Goal: Use online tool/utility: Utilize a website feature to perform a specific function

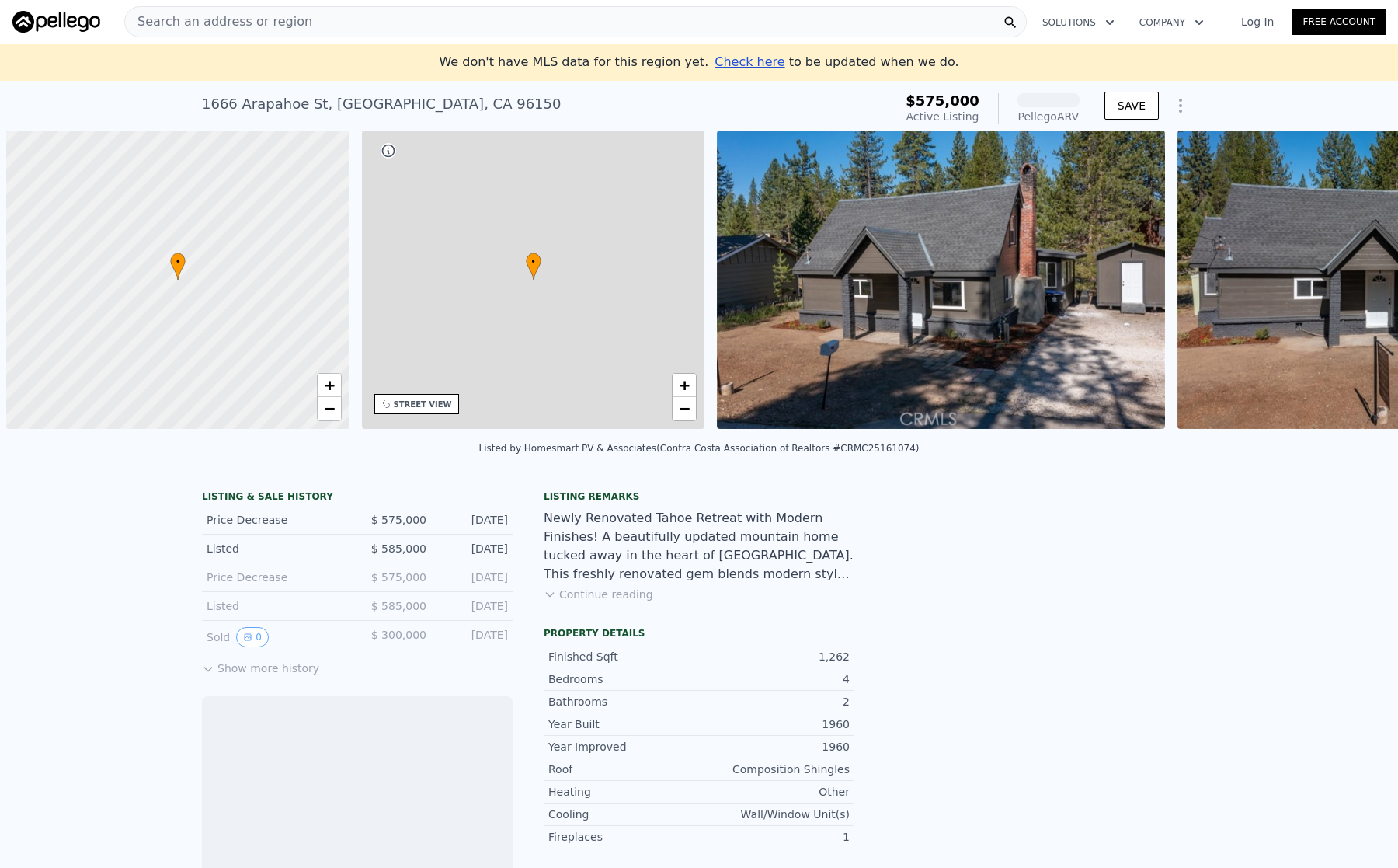
scroll to position [0, 6]
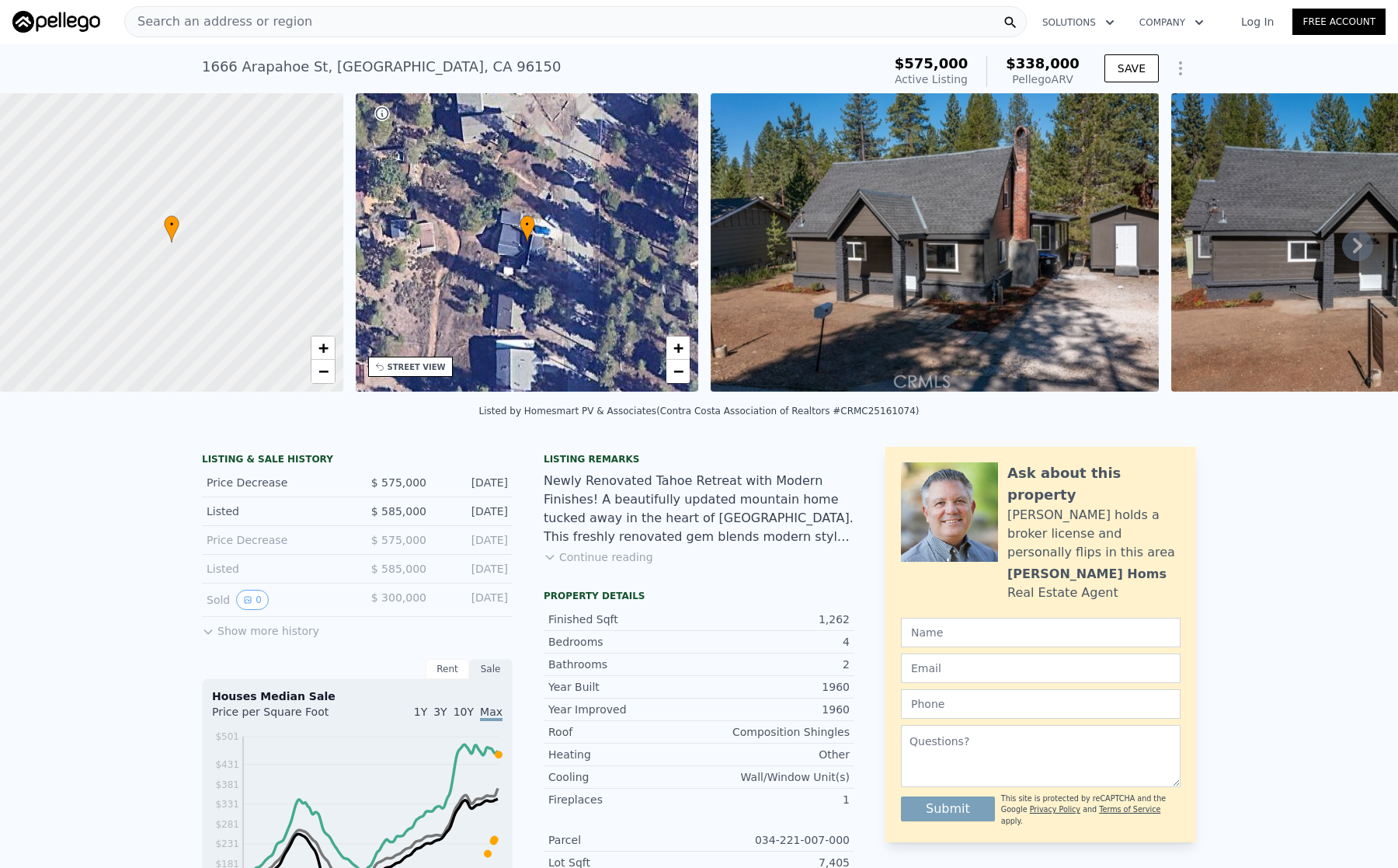
click at [1342, 254] on icon at bounding box center [1358, 245] width 31 height 31
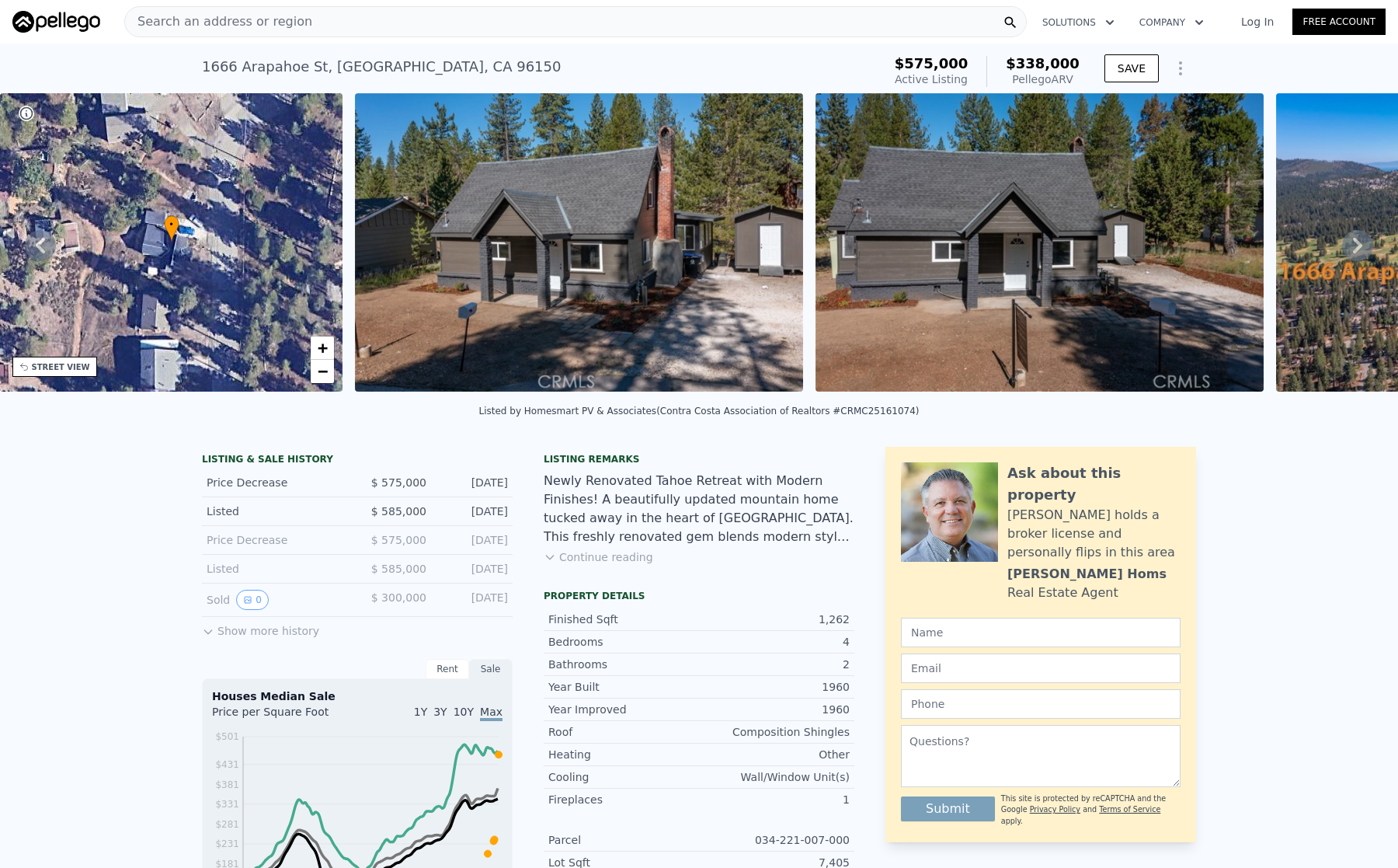
click at [1342, 254] on icon at bounding box center [1358, 245] width 31 height 31
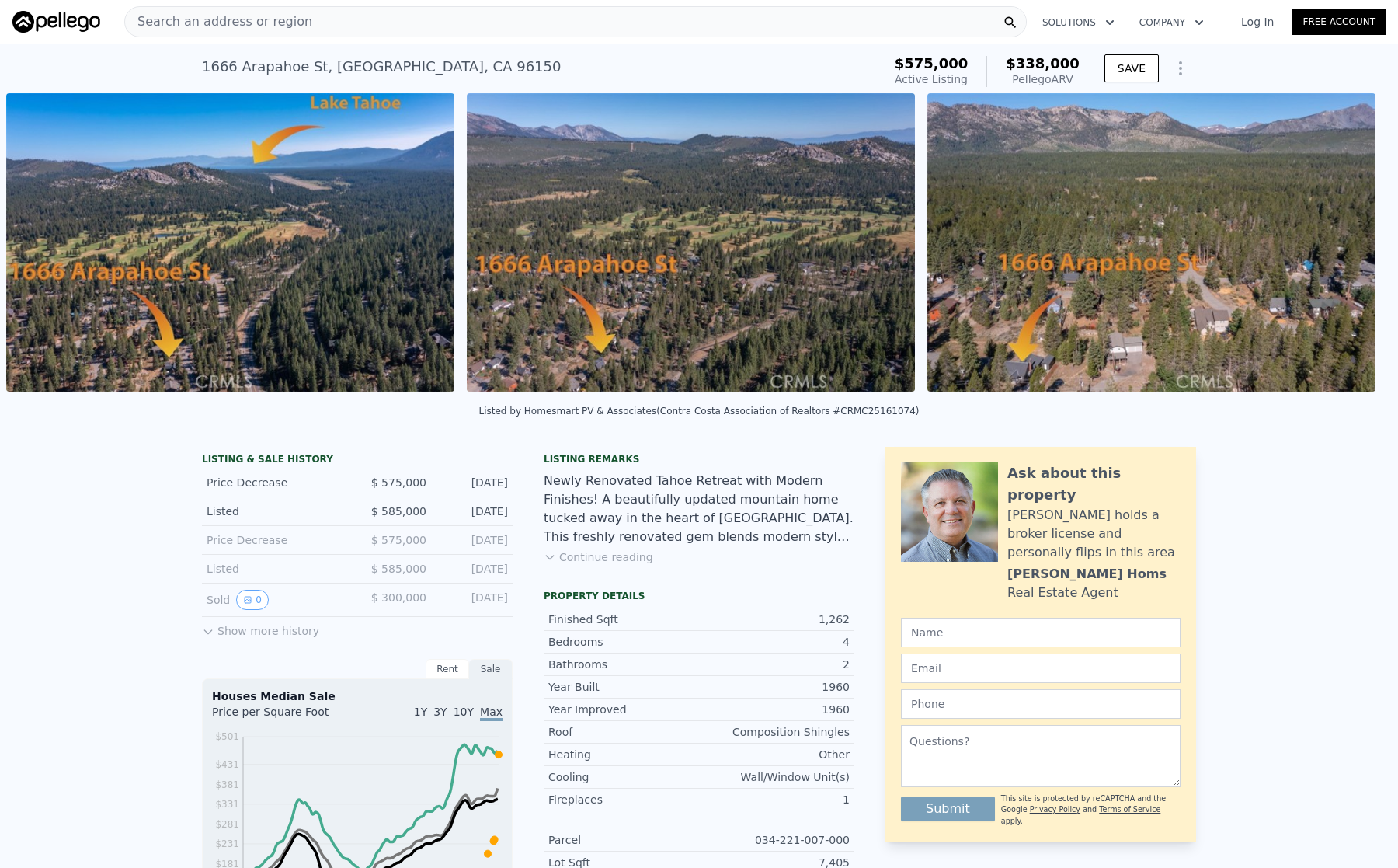
click at [1341, 254] on div "• + − • + − STREET VIEW Loading... SATELLITE VIEW" at bounding box center [699, 244] width 1398 height 304
click at [1342, 254] on icon at bounding box center [1358, 245] width 31 height 31
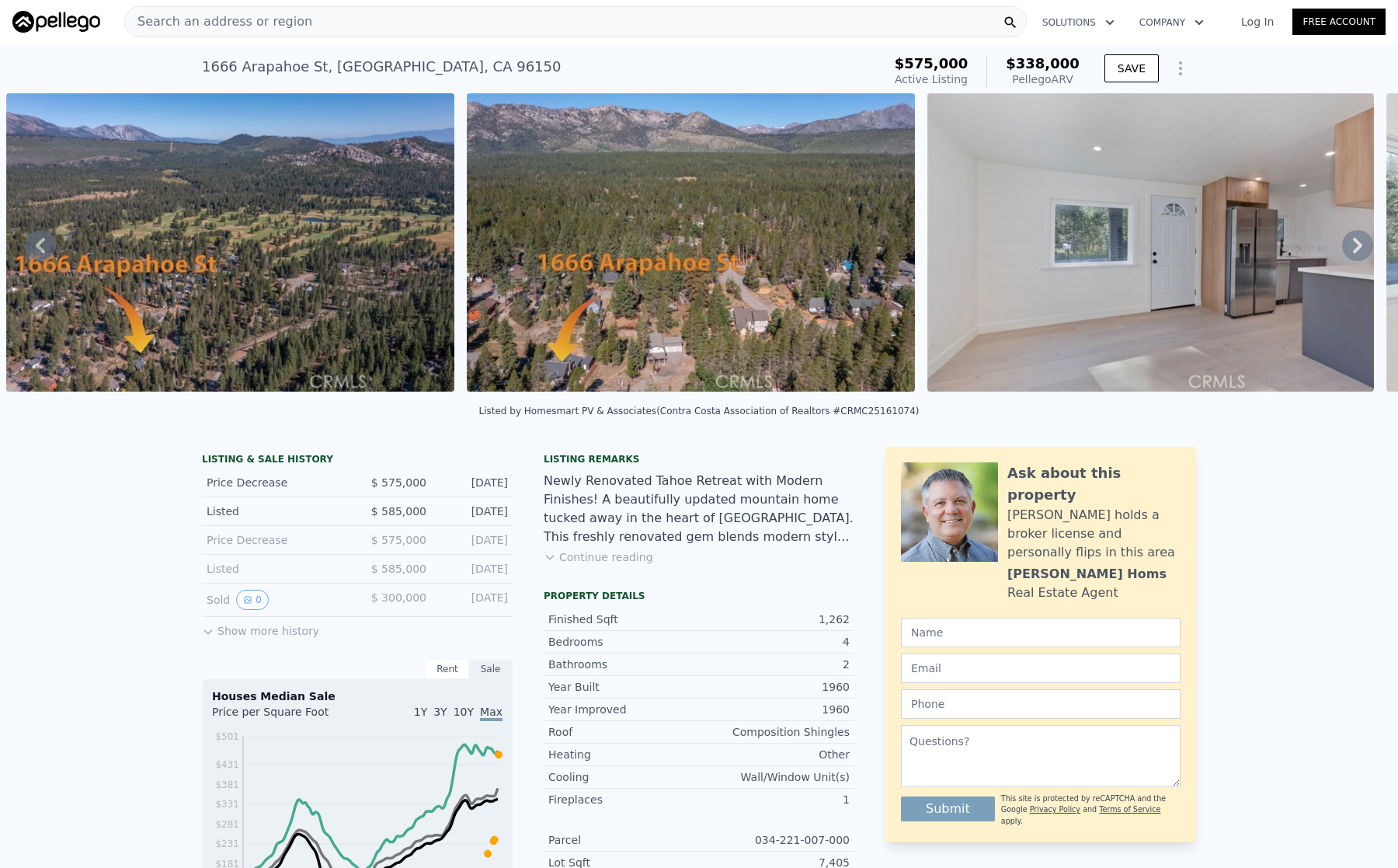
click at [1342, 254] on icon at bounding box center [1358, 245] width 31 height 31
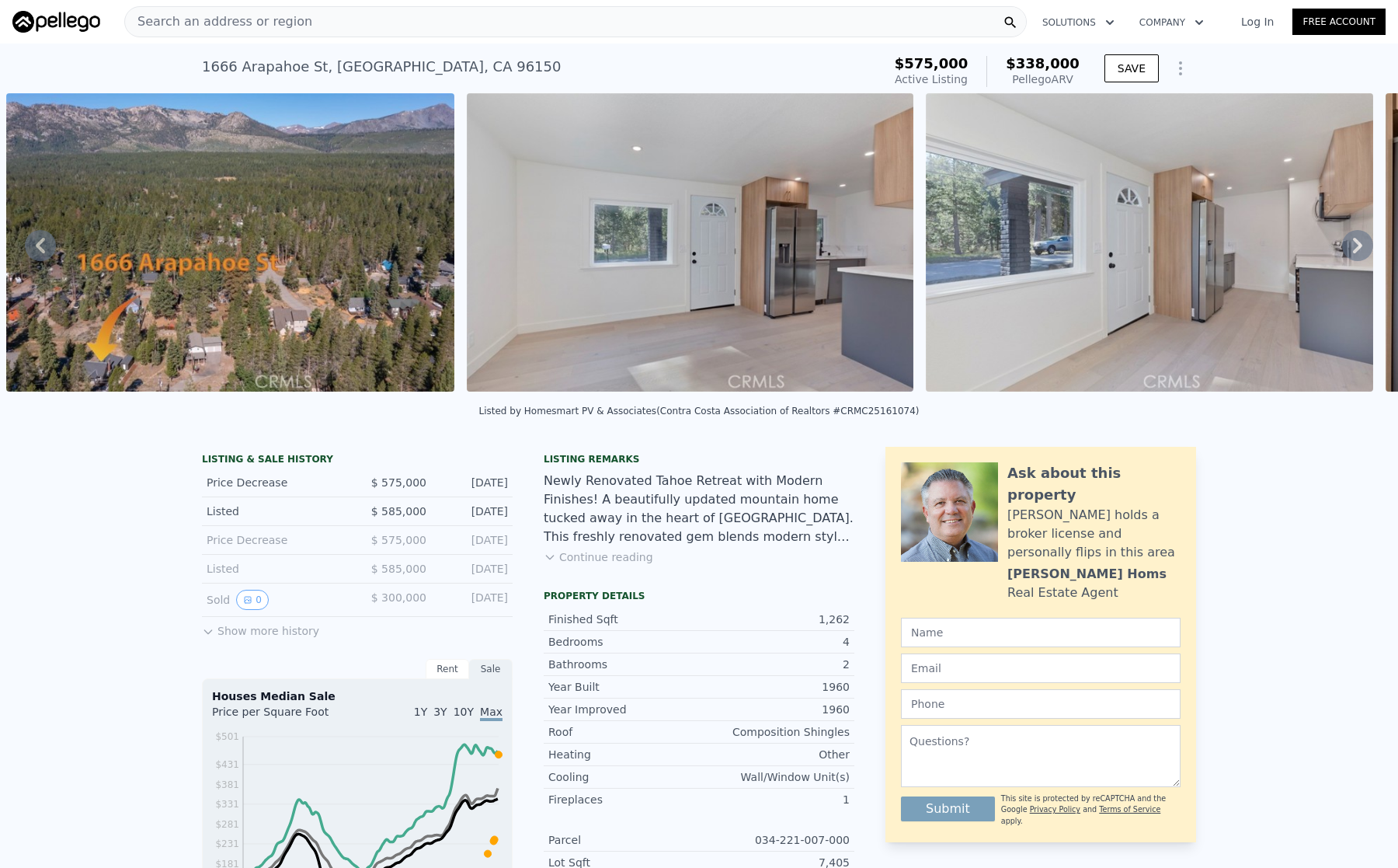
click at [1342, 254] on icon at bounding box center [1358, 245] width 31 height 31
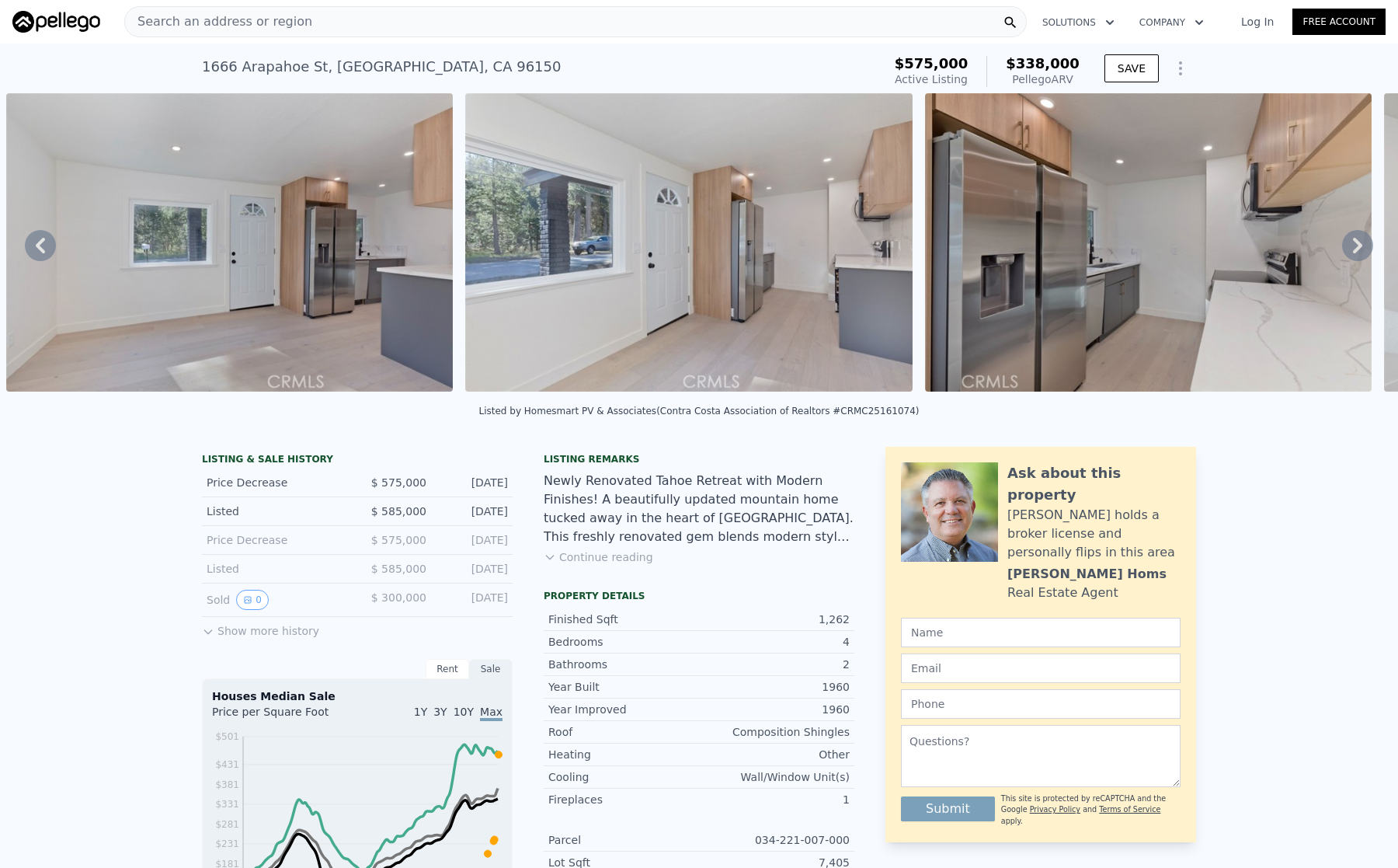
click at [1342, 254] on icon at bounding box center [1358, 245] width 31 height 31
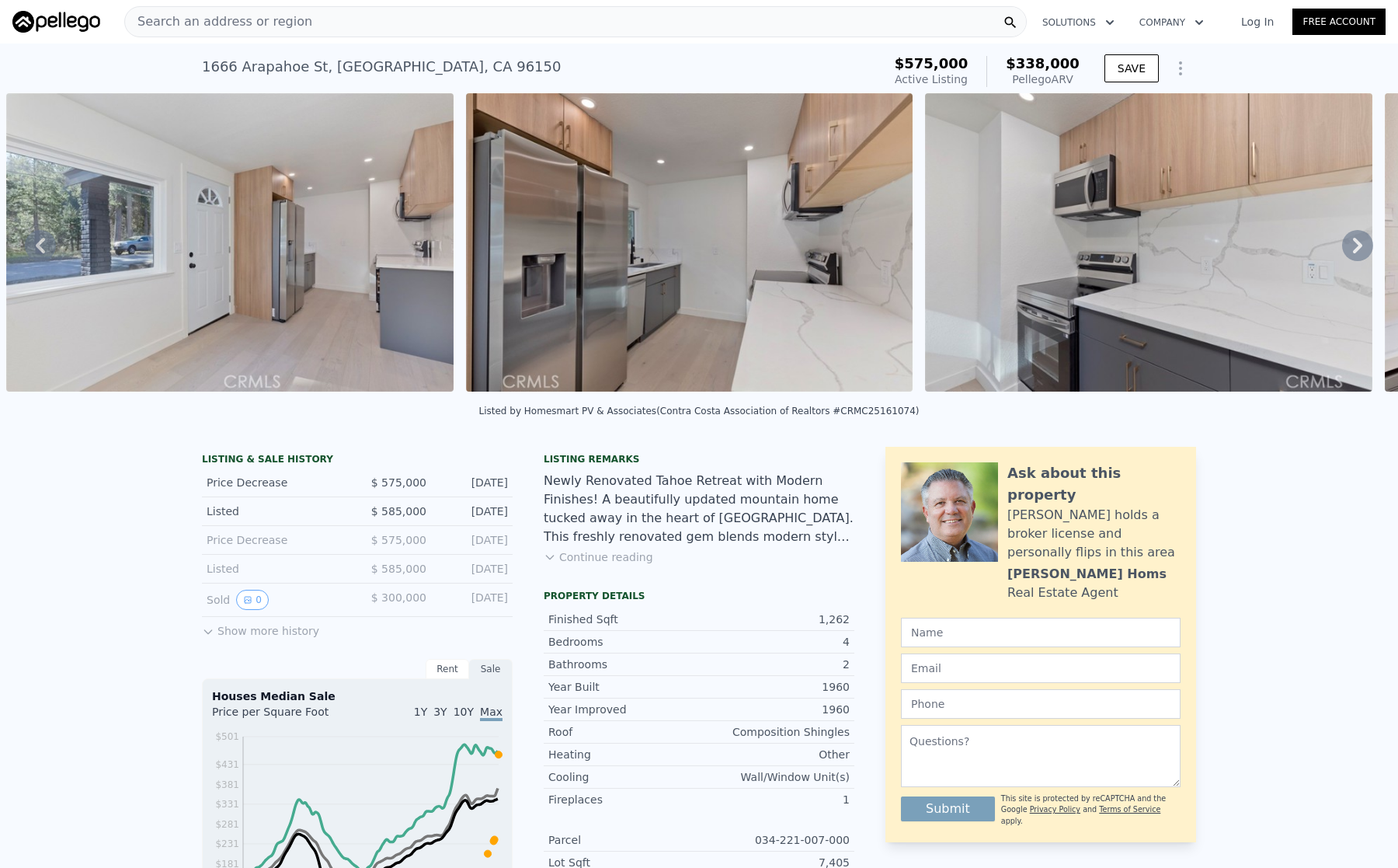
click at [1342, 254] on icon at bounding box center [1358, 245] width 31 height 31
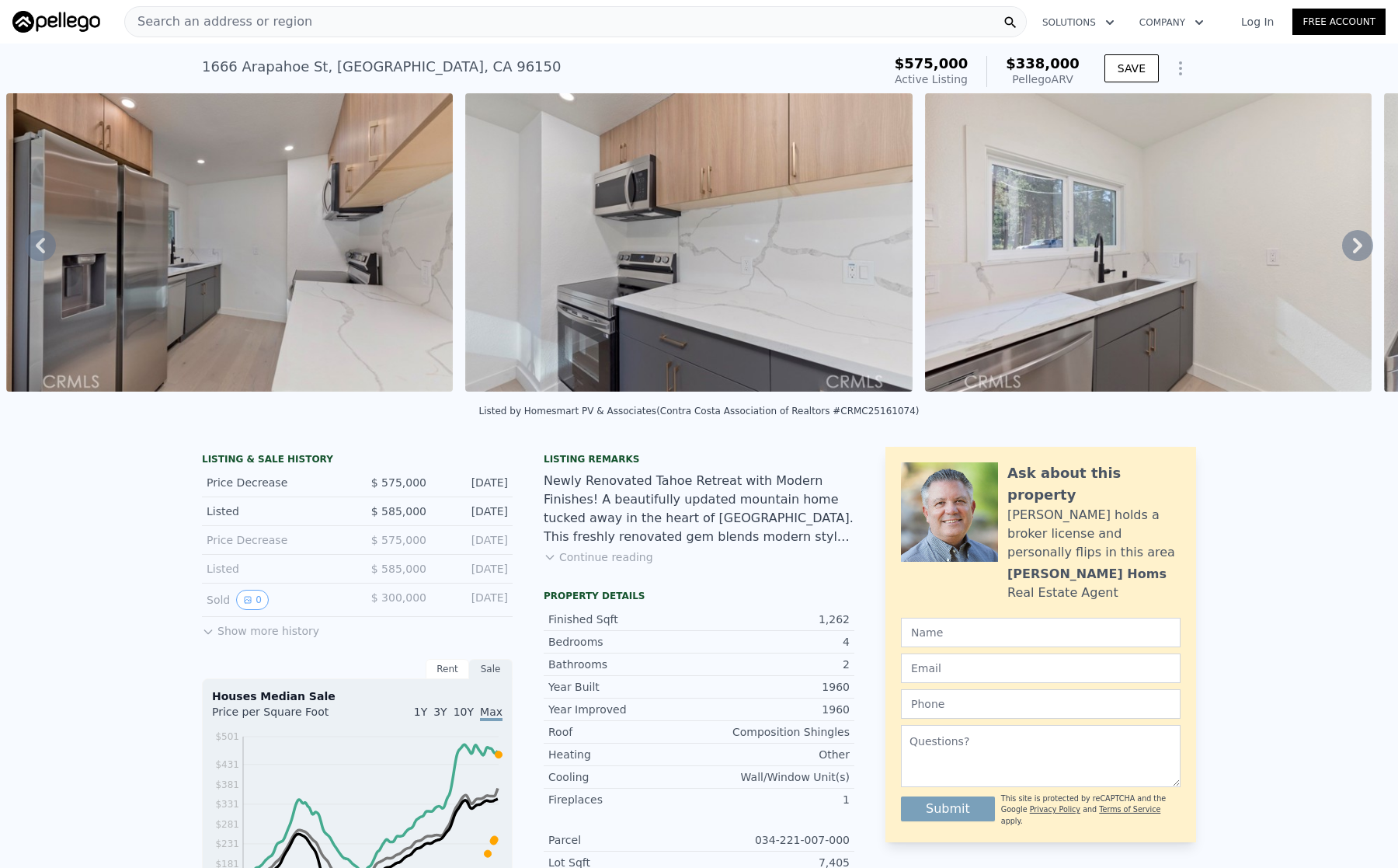
click at [1342, 254] on icon at bounding box center [1358, 245] width 31 height 31
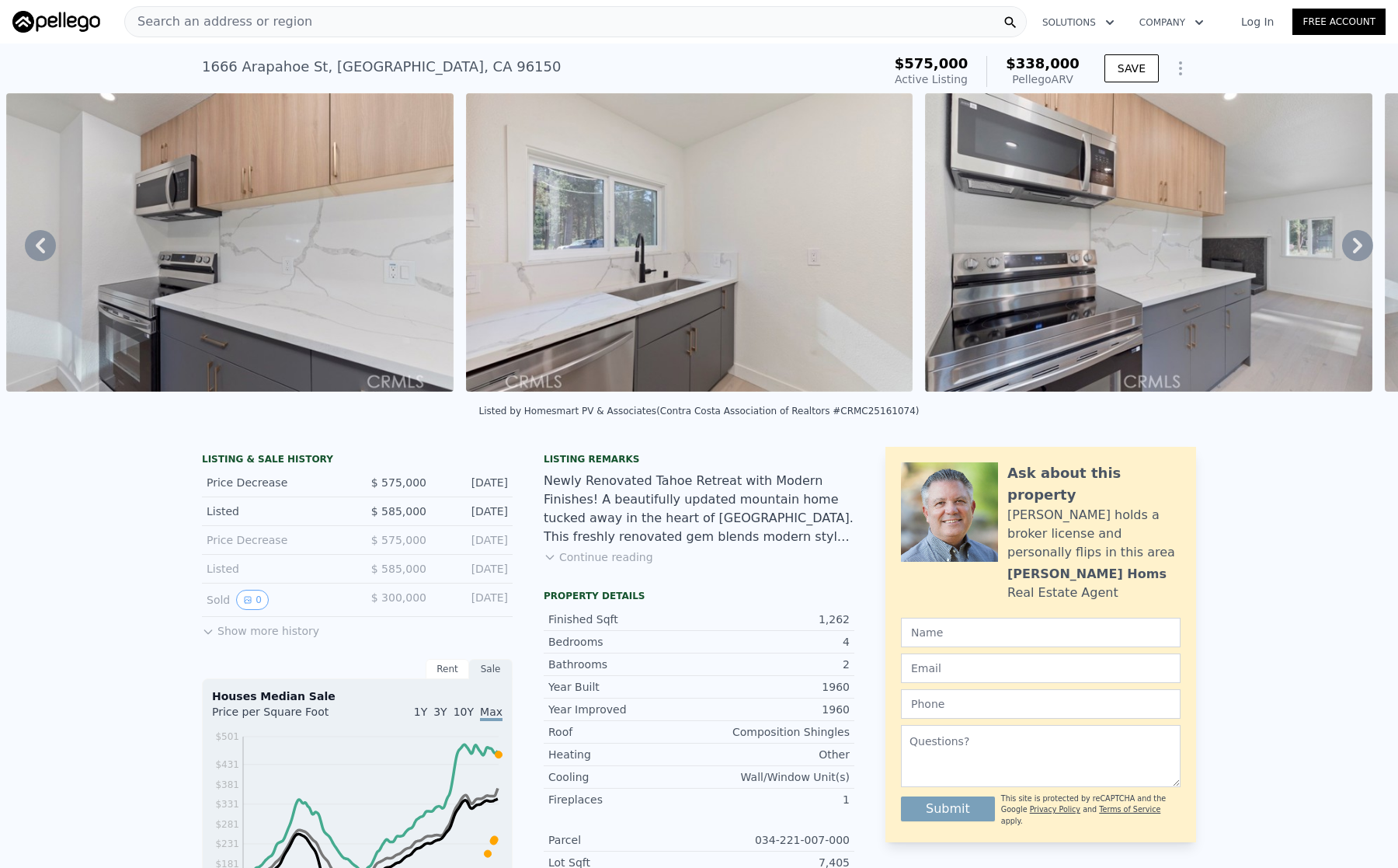
click at [1342, 254] on icon at bounding box center [1358, 245] width 31 height 31
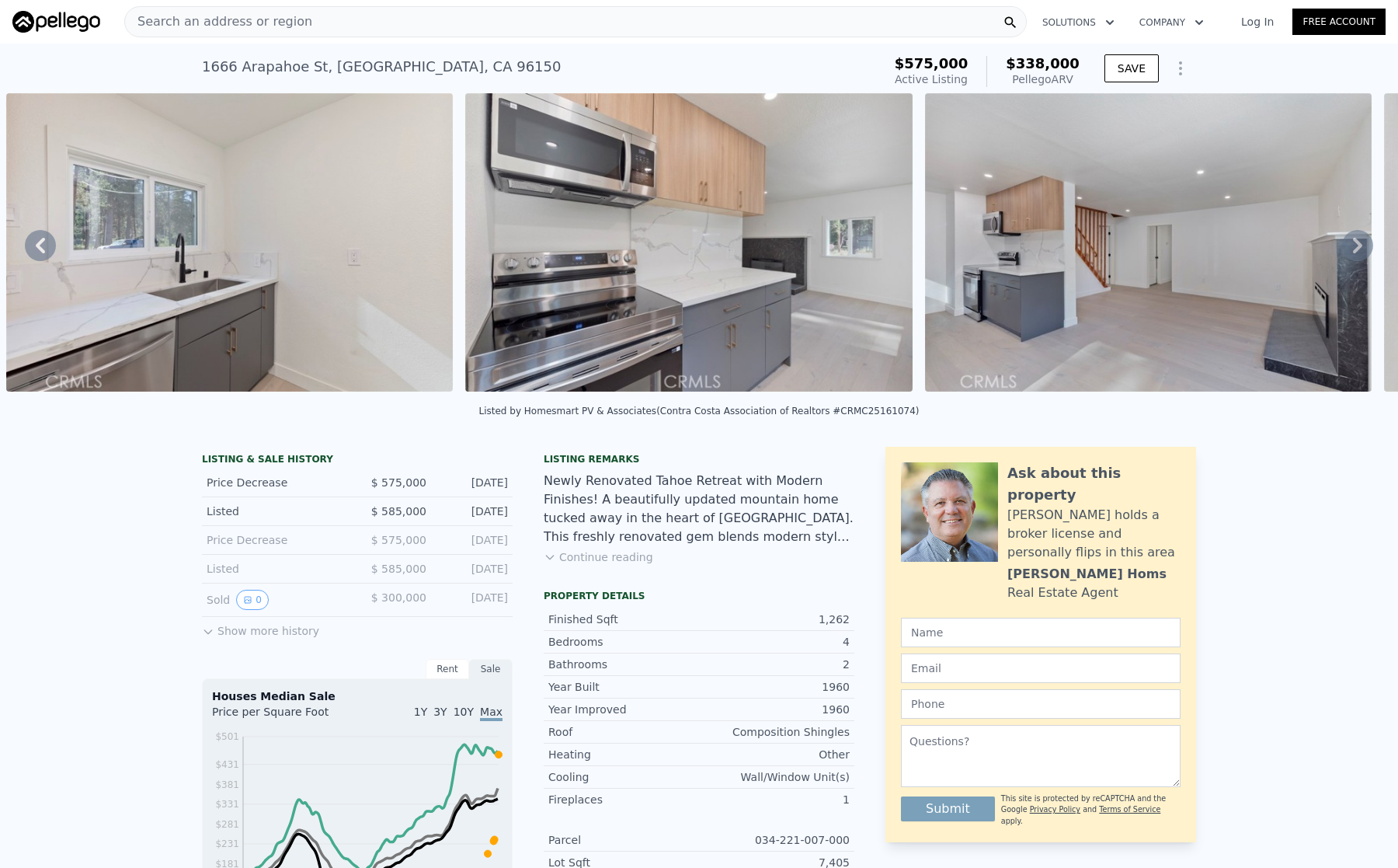
click at [1342, 254] on icon at bounding box center [1358, 245] width 31 height 31
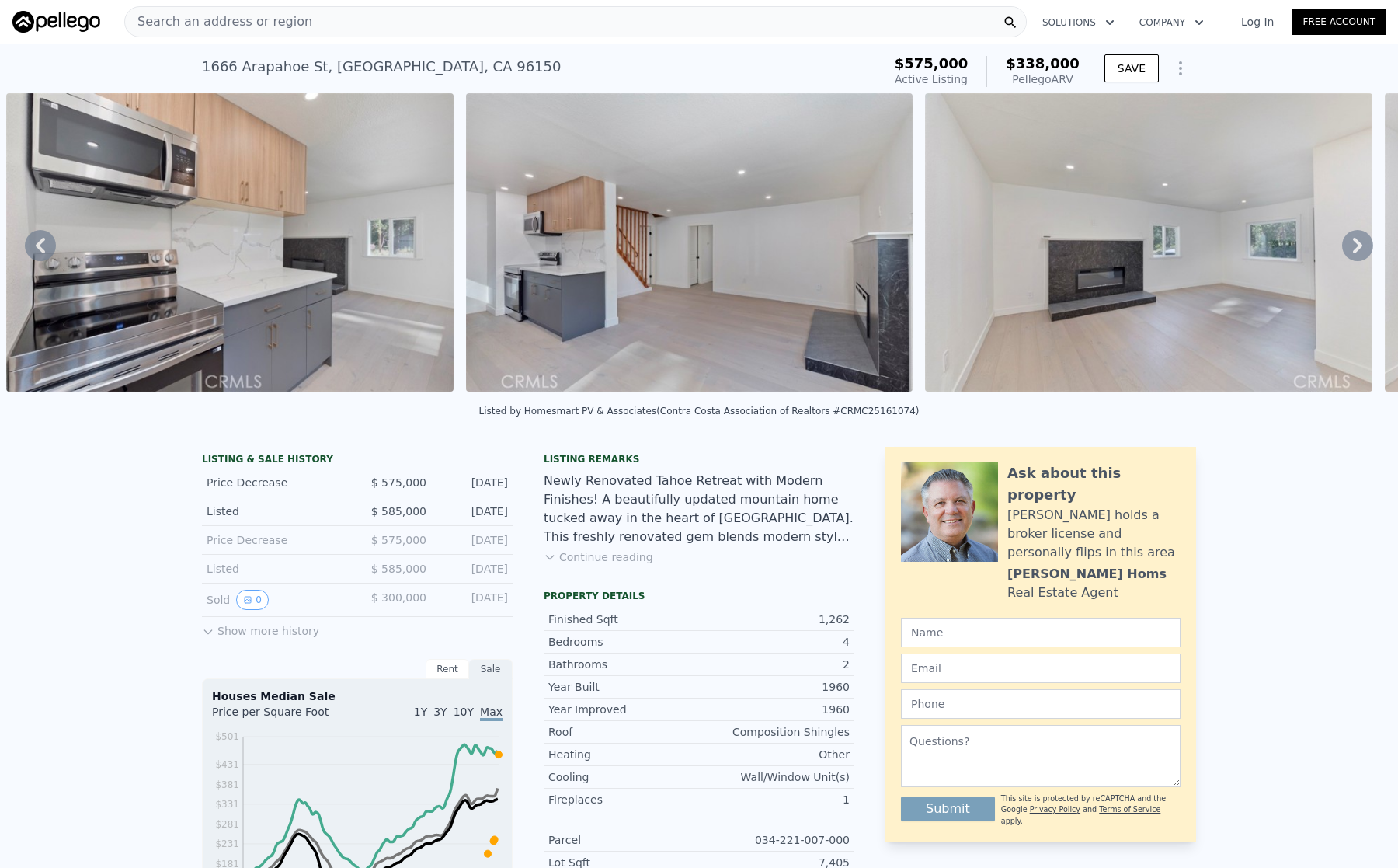
click at [1342, 254] on icon at bounding box center [1358, 245] width 31 height 31
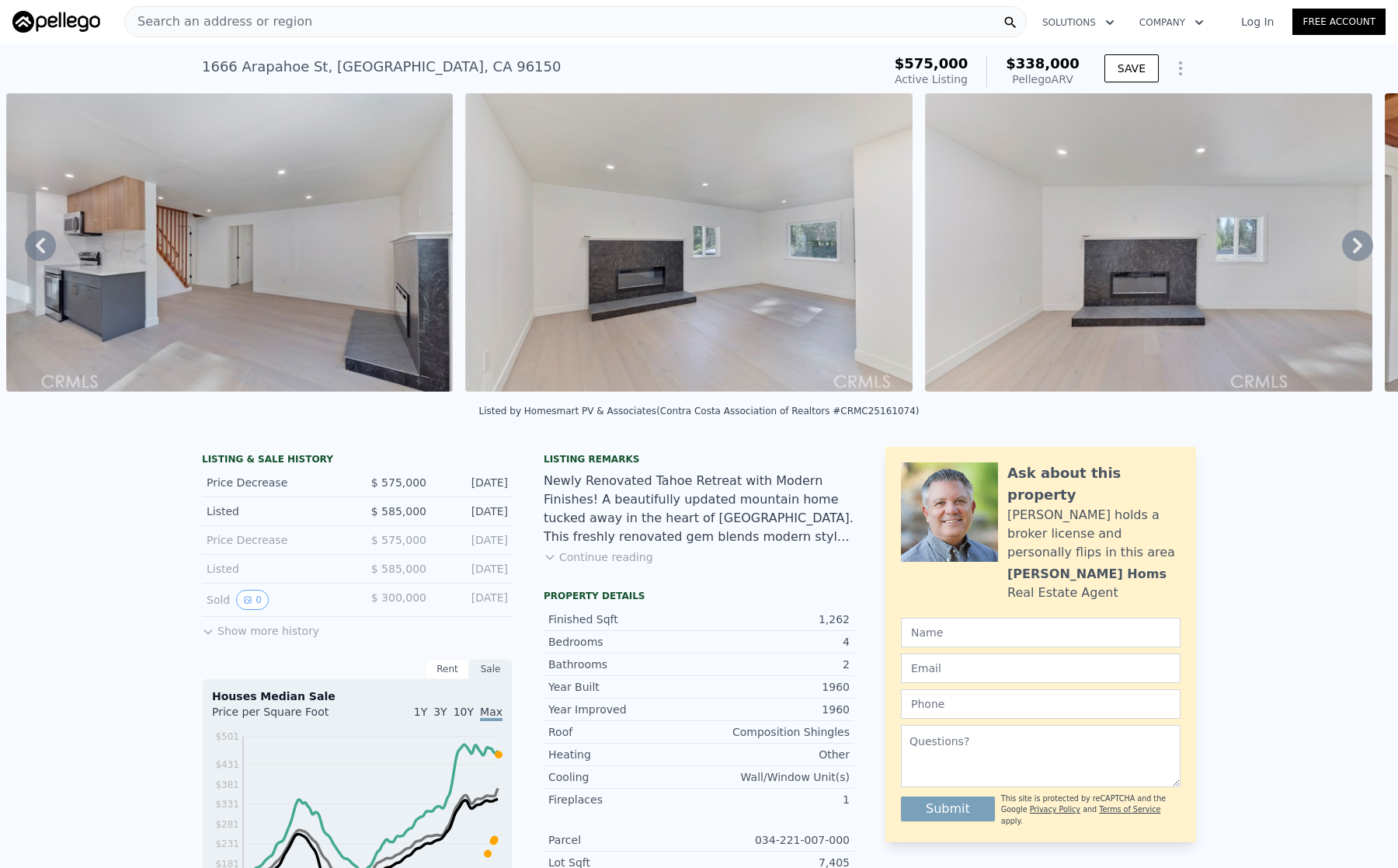
click at [1342, 254] on icon at bounding box center [1358, 245] width 31 height 31
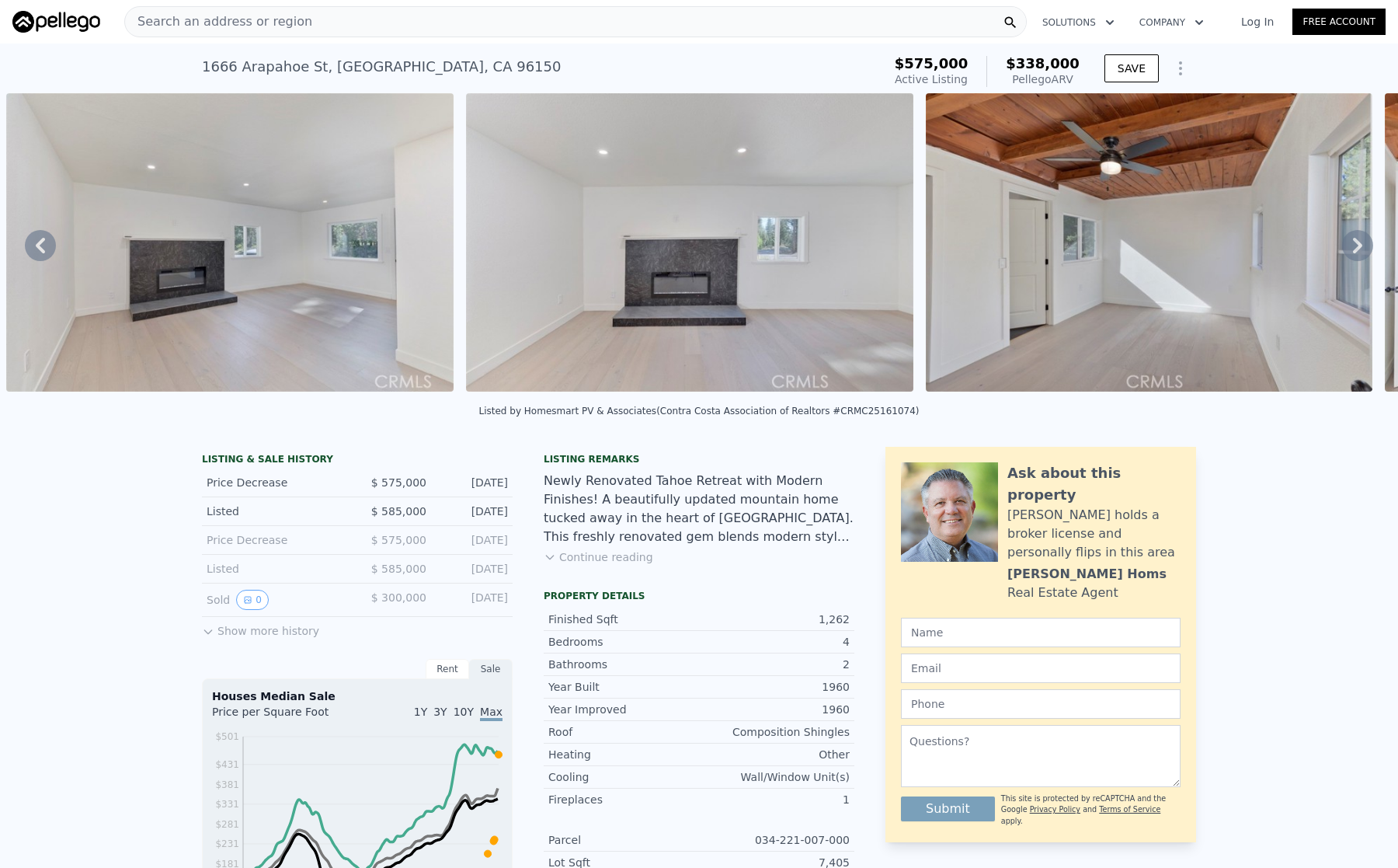
click at [1342, 254] on icon at bounding box center [1358, 245] width 31 height 31
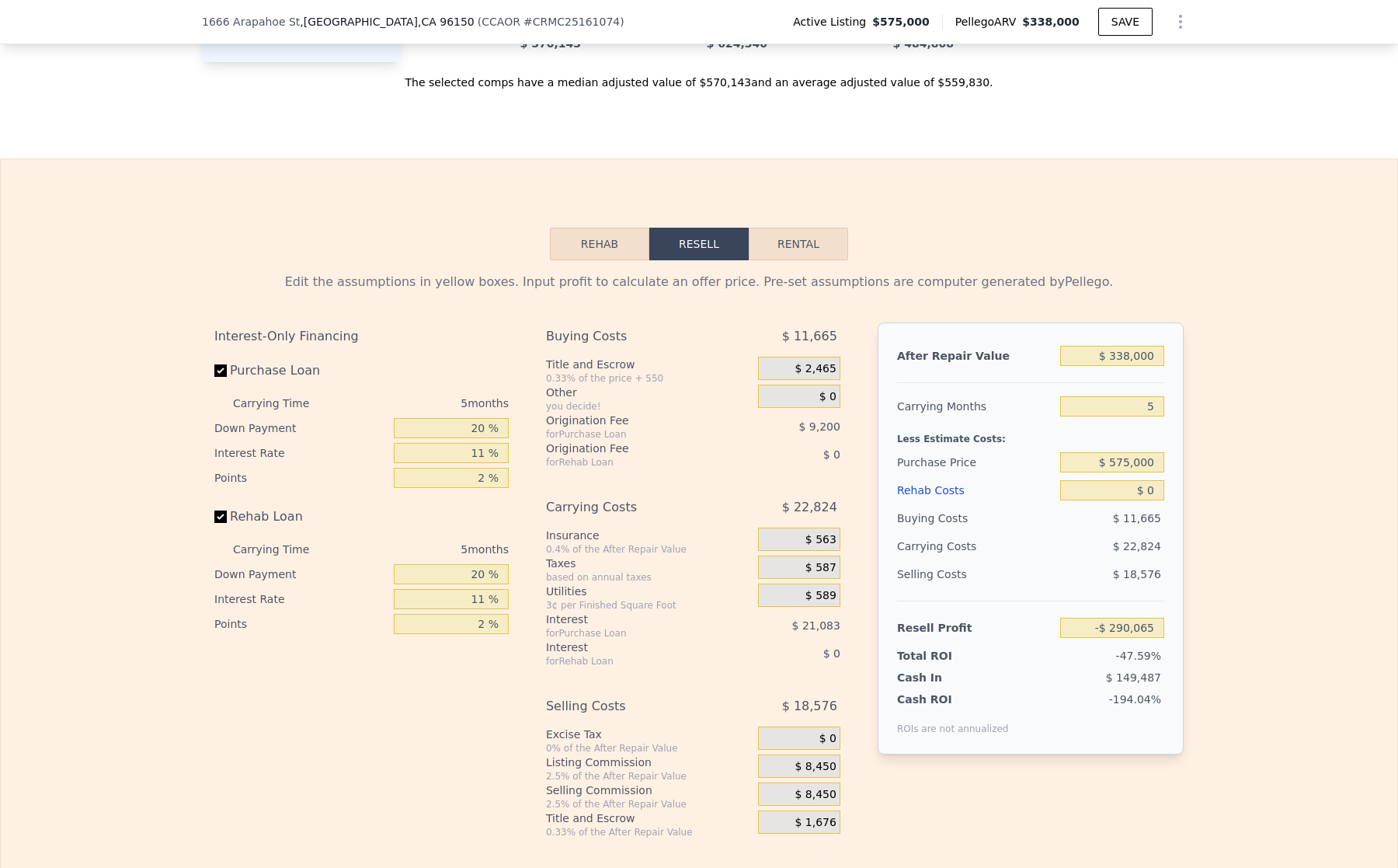
scroll to position [890, 0]
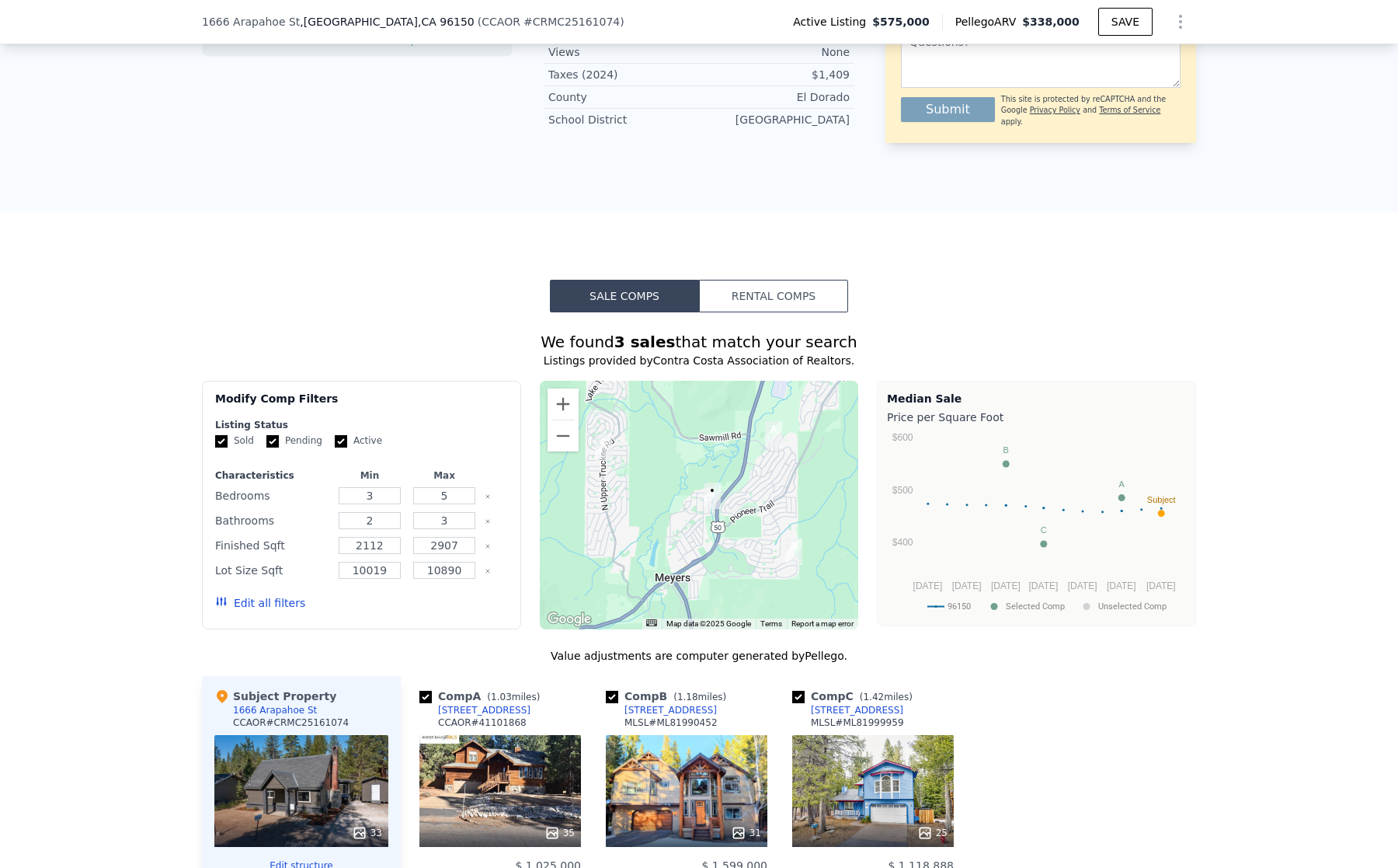
drag, startPoint x: 585, startPoint y: 759, endPoint x: 574, endPoint y: 488, distance: 271.2
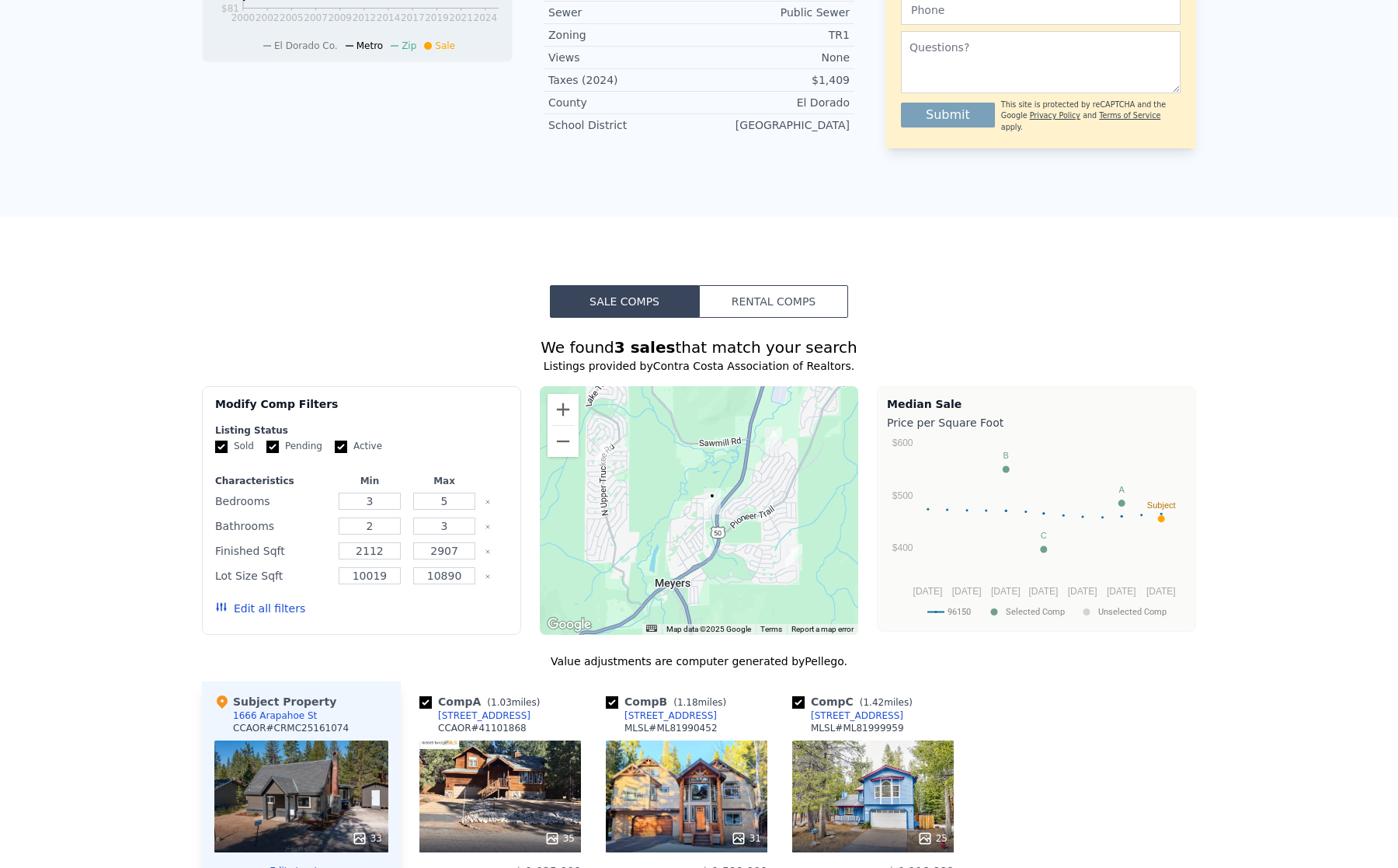
scroll to position [0, 0]
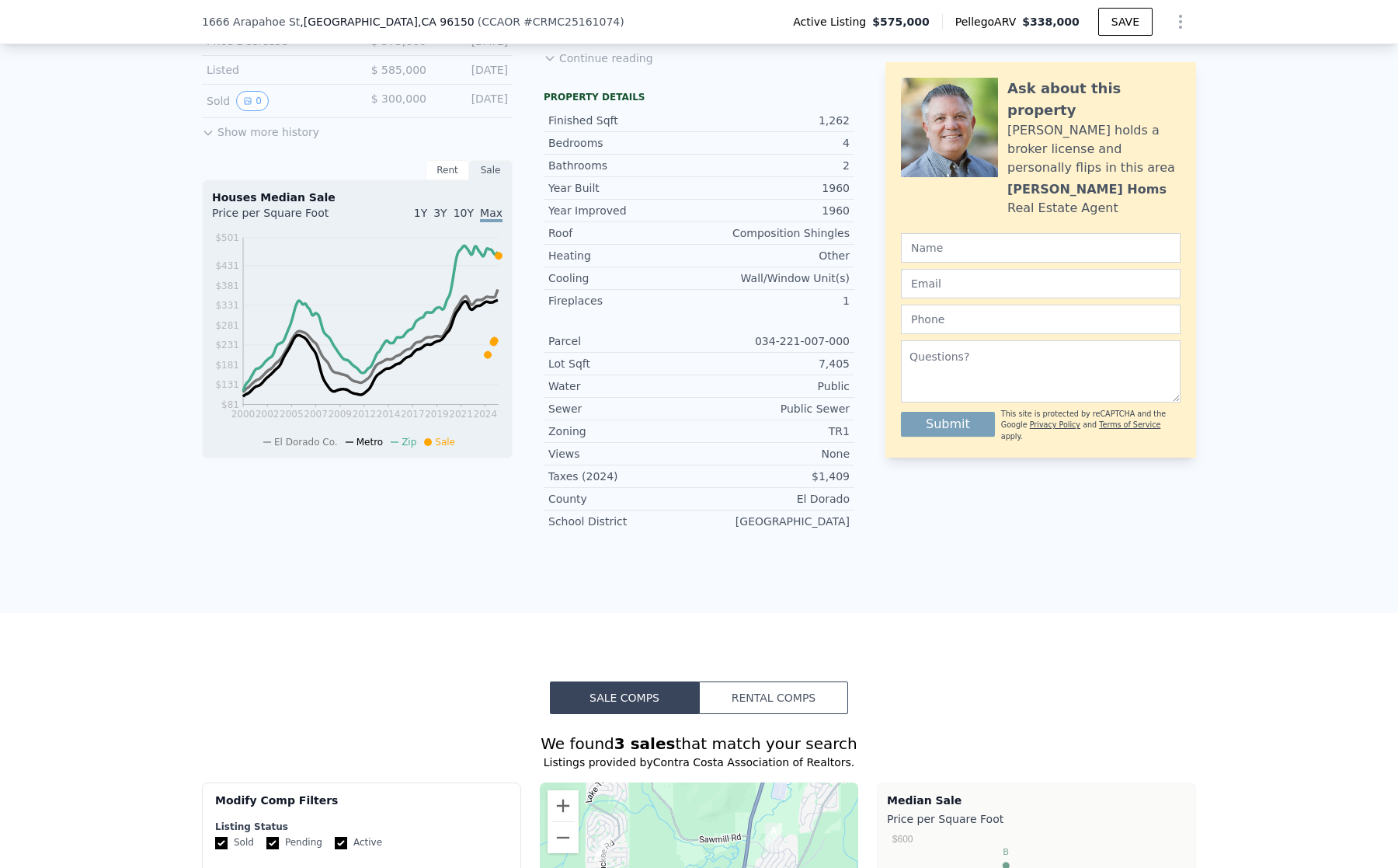
drag, startPoint x: 130, startPoint y: 541, endPoint x: 123, endPoint y: 716, distance: 175.1
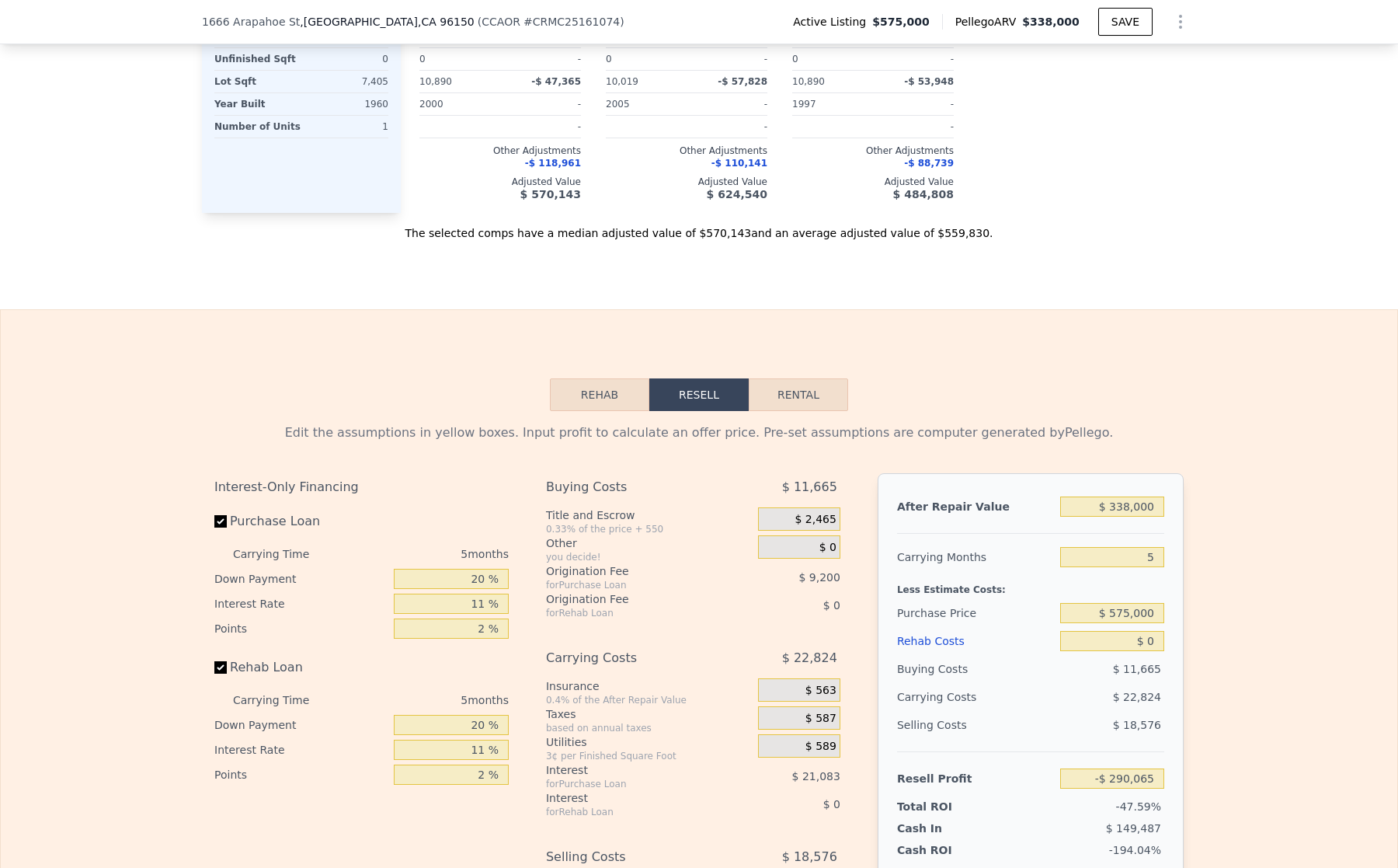
scroll to position [1930, 0]
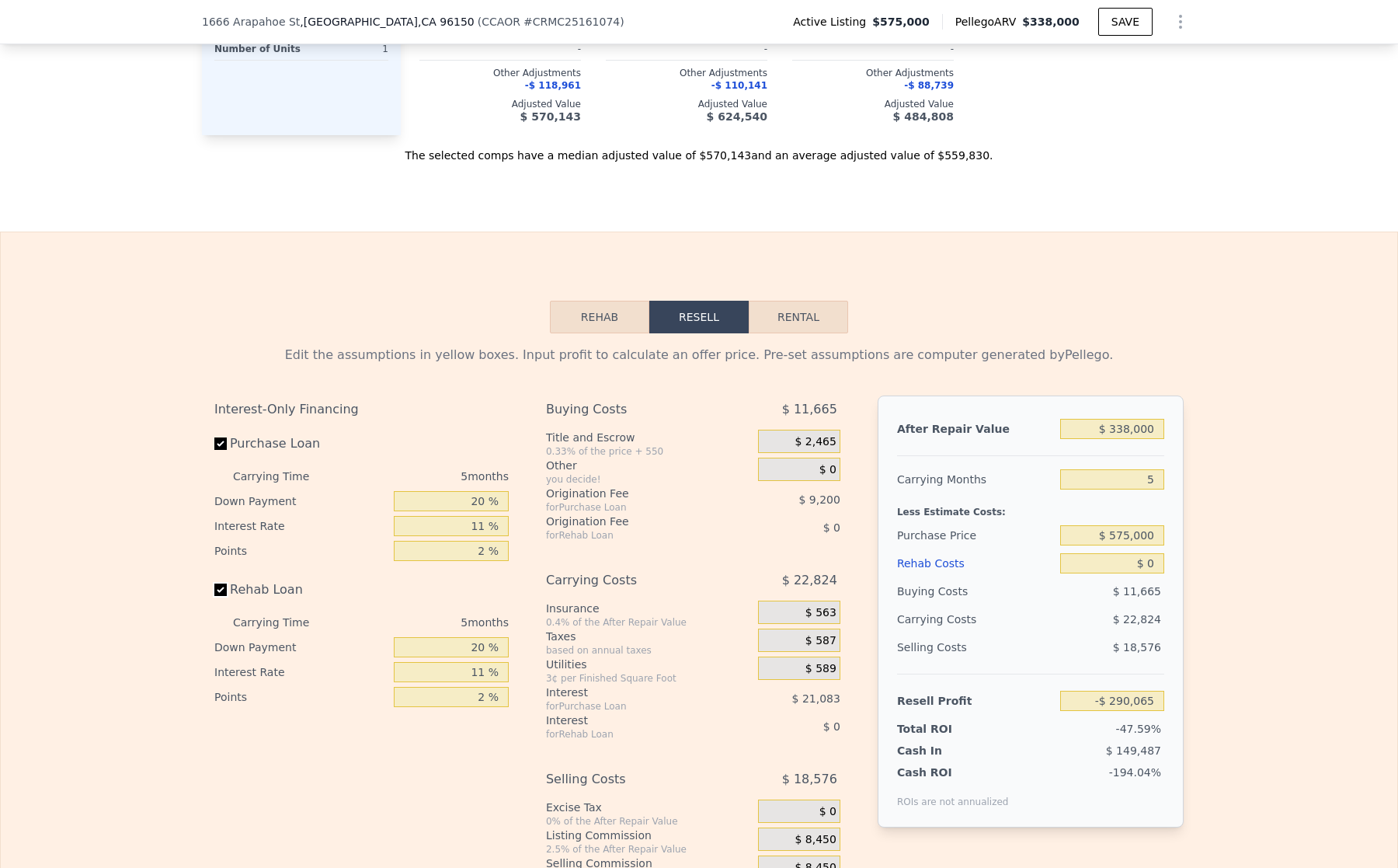
click at [214, 596] on input "Rehab Loan" at bounding box center [220, 589] width 13 height 13
checkbox input "false"
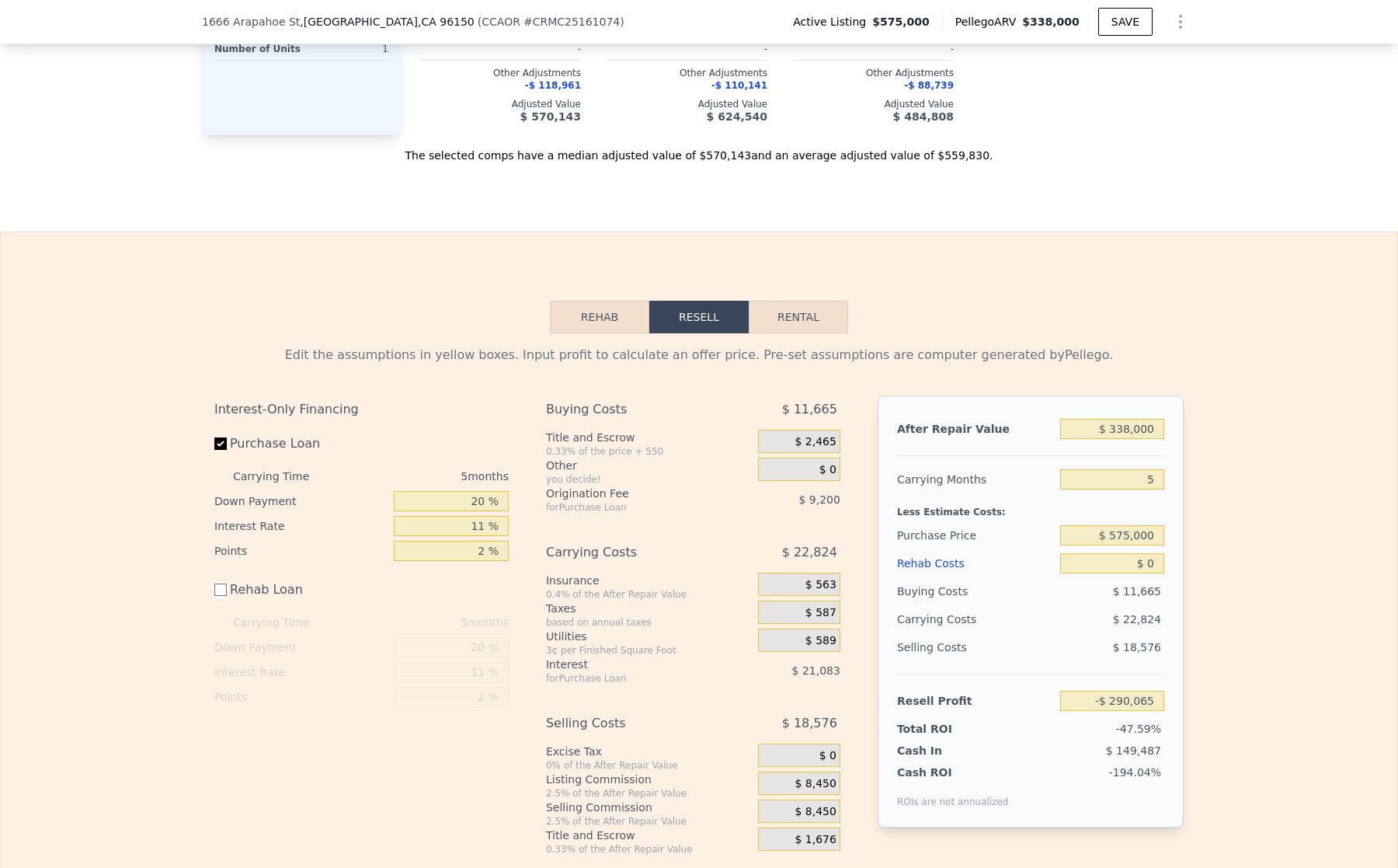
scroll to position [2085, 0]
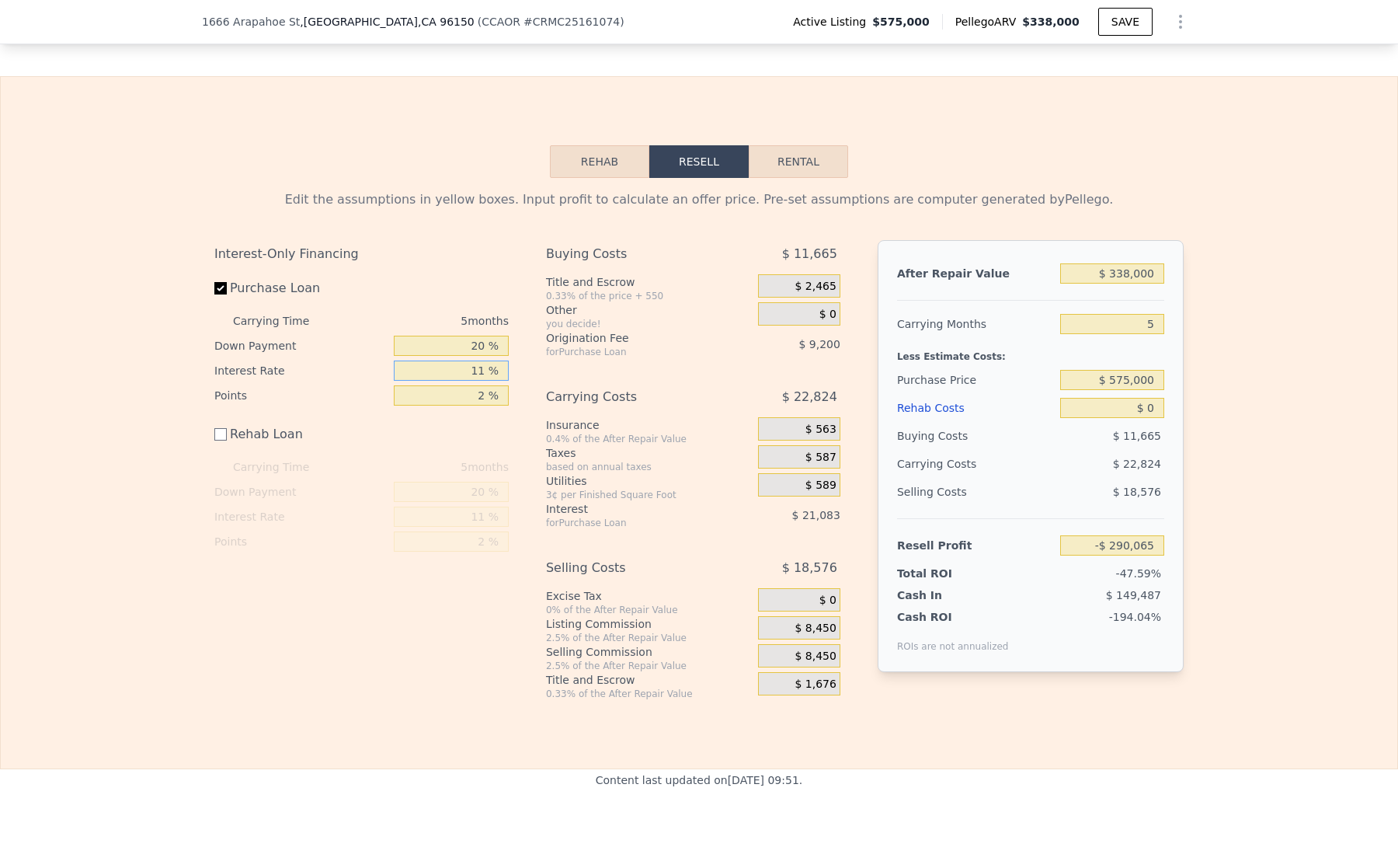
drag, startPoint x: 445, startPoint y: 401, endPoint x: 568, endPoint y: 395, distance: 123.1
click at [566, 395] on div "Interest-Only Financing Purchase Loan Carrying Time 5 months Down Payment 20 % …" at bounding box center [699, 470] width 970 height 459
type input "6 %"
type input "-$ 280,480"
type input "6 %"
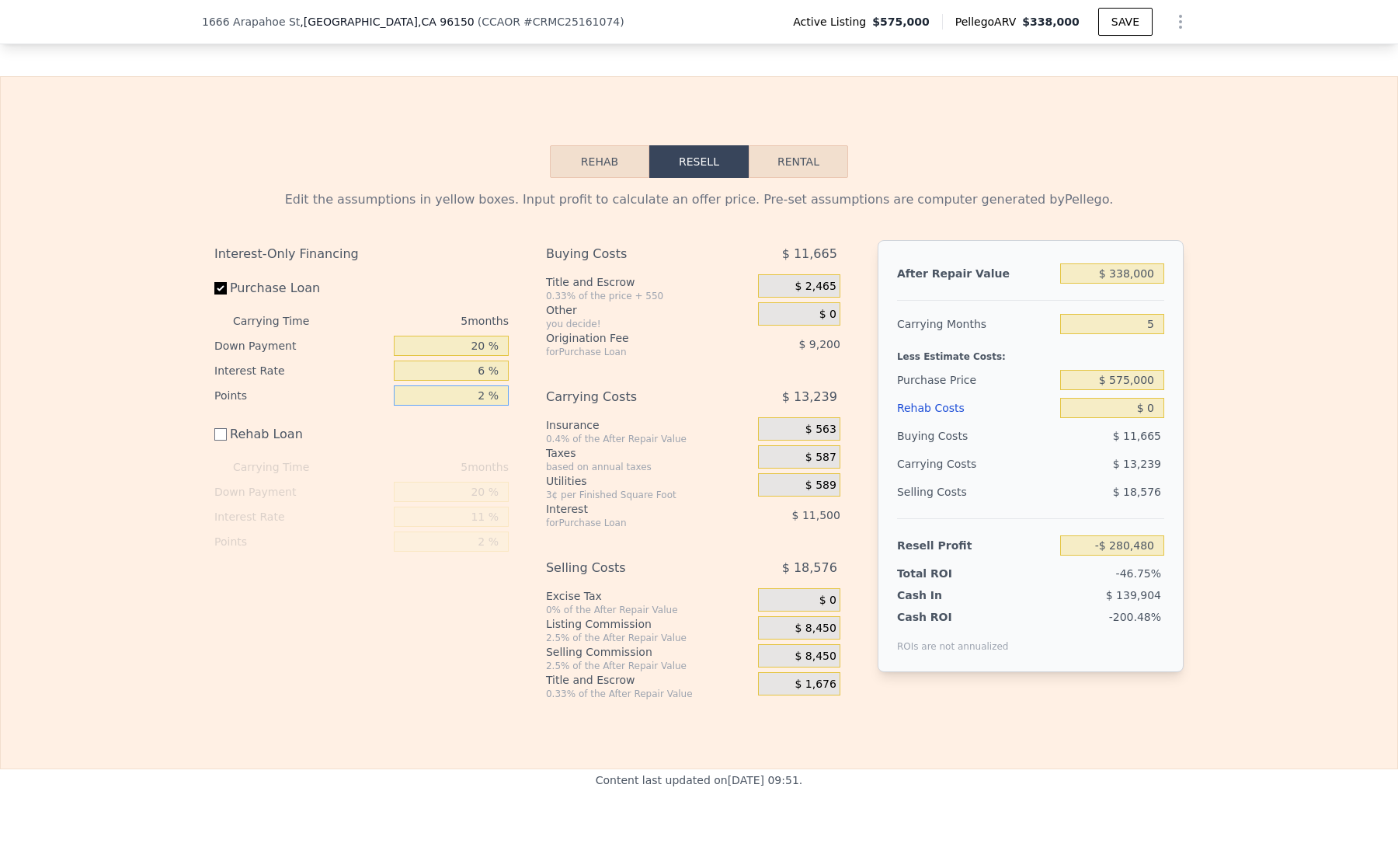
drag, startPoint x: 441, startPoint y: 425, endPoint x: 526, endPoint y: 426, distance: 85.0
click at [526, 426] on div "Interest-Only Financing Purchase Loan Carrying Time 5 months Down Payment 20 % …" at bounding box center [699, 470] width 970 height 459
type input "0 %"
type input "-$ 271,280"
type input "0 %"
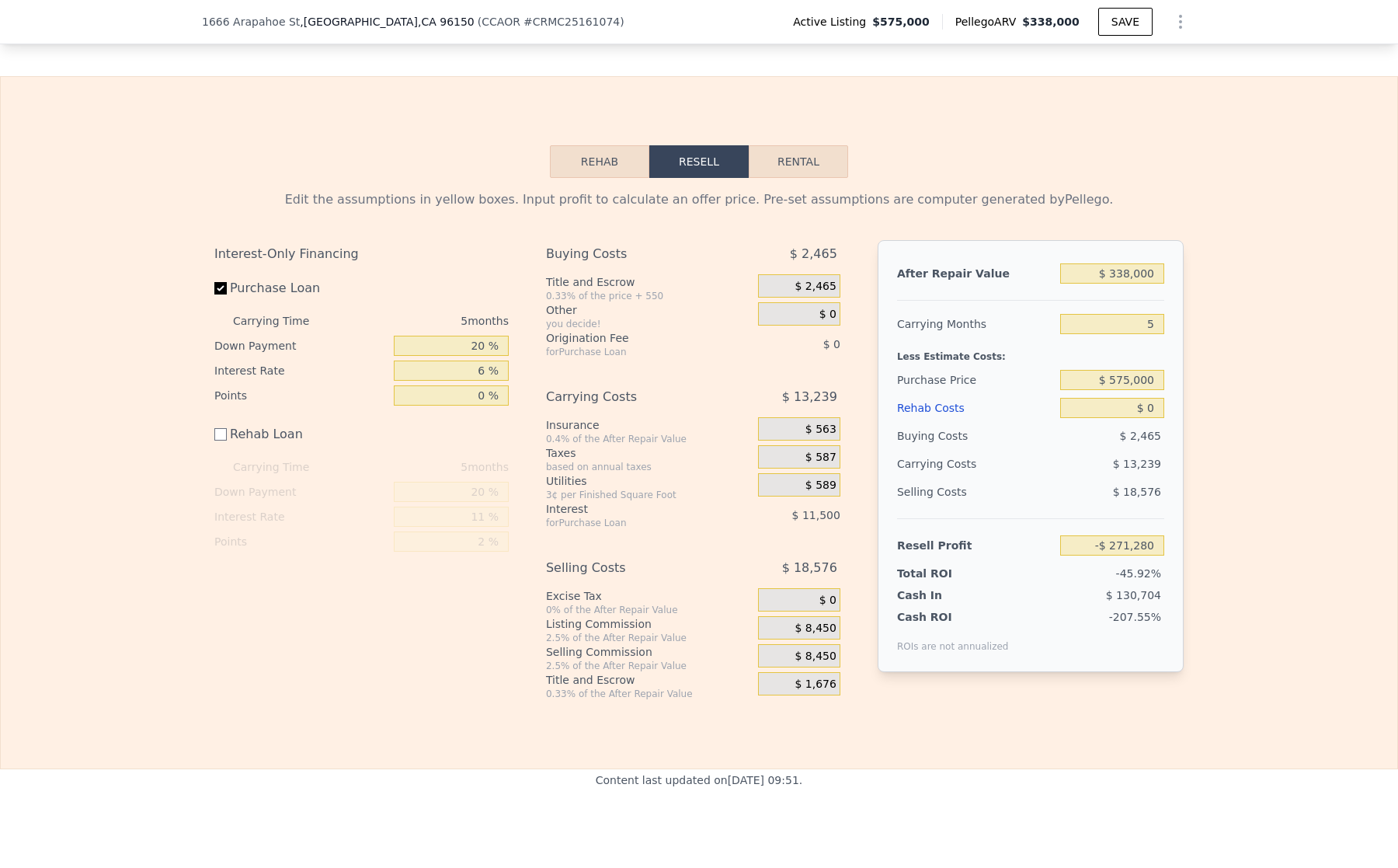
click at [338, 648] on div "Interest-Only Financing Purchase Loan Carrying Time 5 months Down Payment 20 % …" at bounding box center [368, 470] width 307 height 459
click at [1074, 283] on input "$ 338,000" at bounding box center [1113, 273] width 104 height 21
drag, startPoint x: 1097, startPoint y: 302, endPoint x: 1179, endPoint y: 299, distance: 82.1
click at [1179, 299] on div "Edit the assumptions in yellow boxes. Input profit to calculate an offer price.…" at bounding box center [699, 439] width 994 height 522
drag, startPoint x: 1132, startPoint y: 354, endPoint x: 1186, endPoint y: 354, distance: 54.0
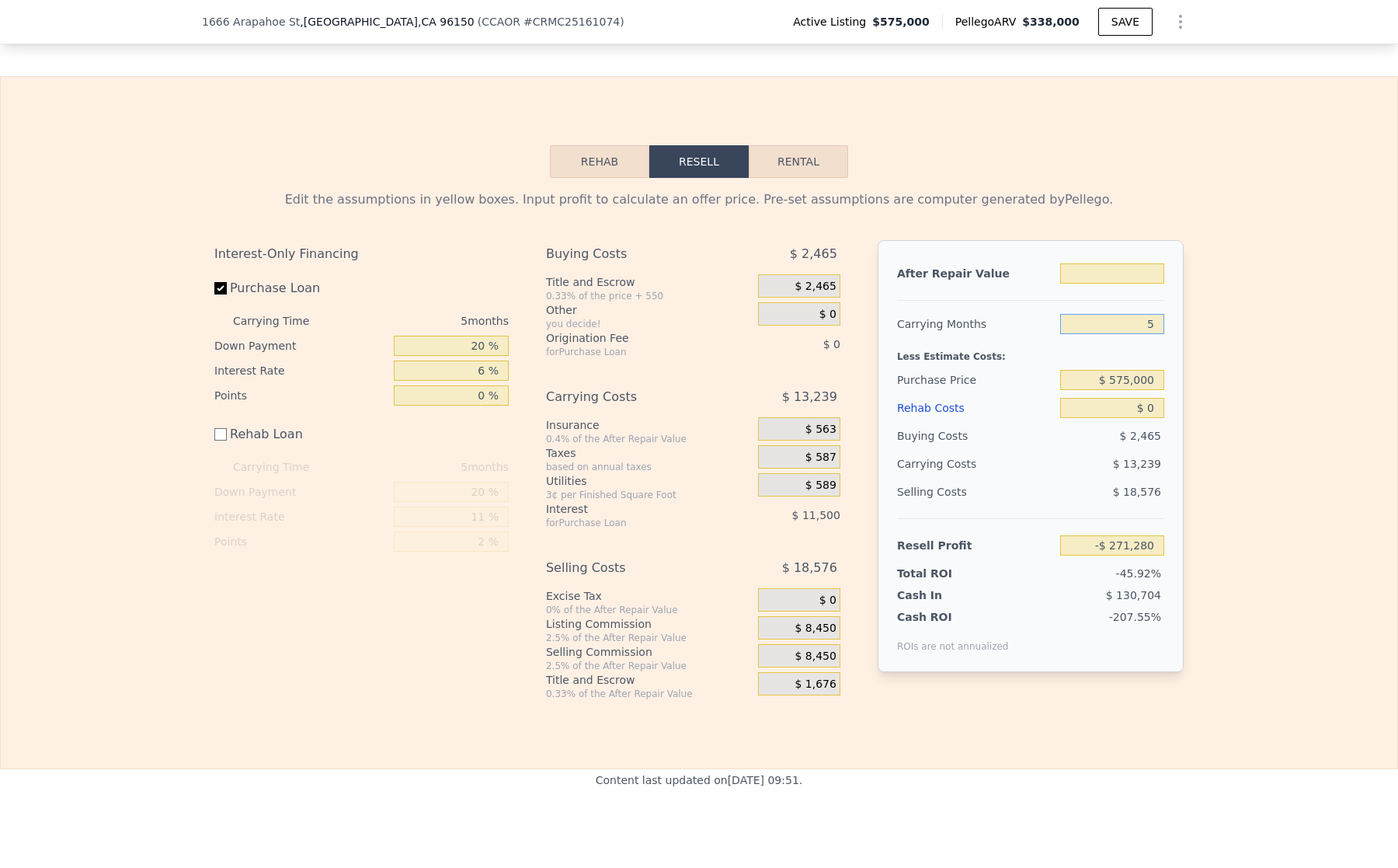
click at [1186, 354] on div "Edit the assumptions in yellow boxes. Input profit to calculate an offer price.…" at bounding box center [699, 439] width 994 height 522
drag, startPoint x: 1092, startPoint y: 570, endPoint x: 1187, endPoint y: 571, distance: 95.0
click at [1187, 573] on div "Edit the assumptions in yellow boxes. Input profit to calculate an offer price.…" at bounding box center [699, 439] width 994 height 522
type input "$ 338,000"
type input "5"
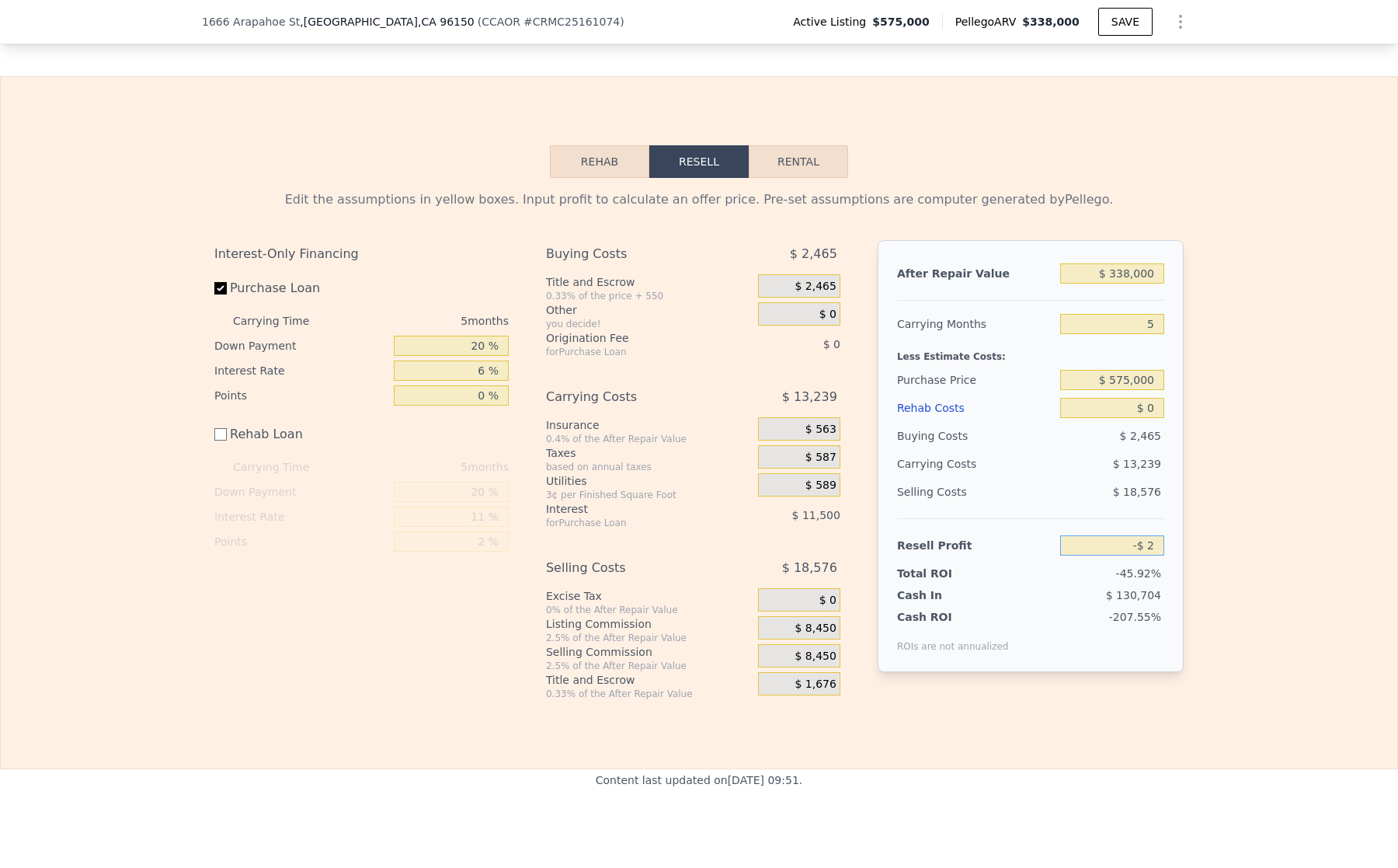
type input "-"
click at [1122, 390] on input "$ 575,000" at bounding box center [1113, 379] width 104 height 21
type input "$ 570,000"
type input "-$ 266,163"
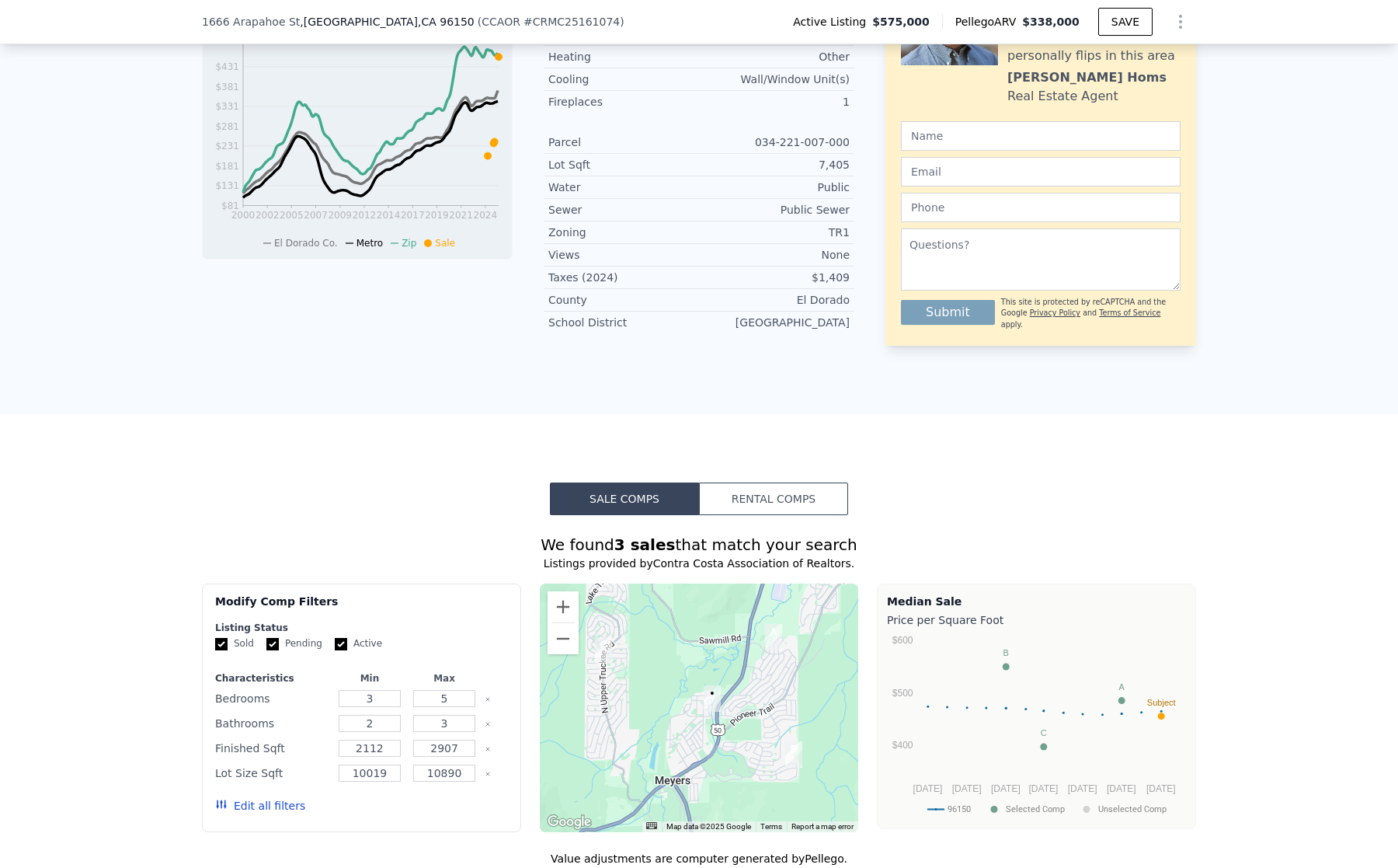
scroll to position [376, 0]
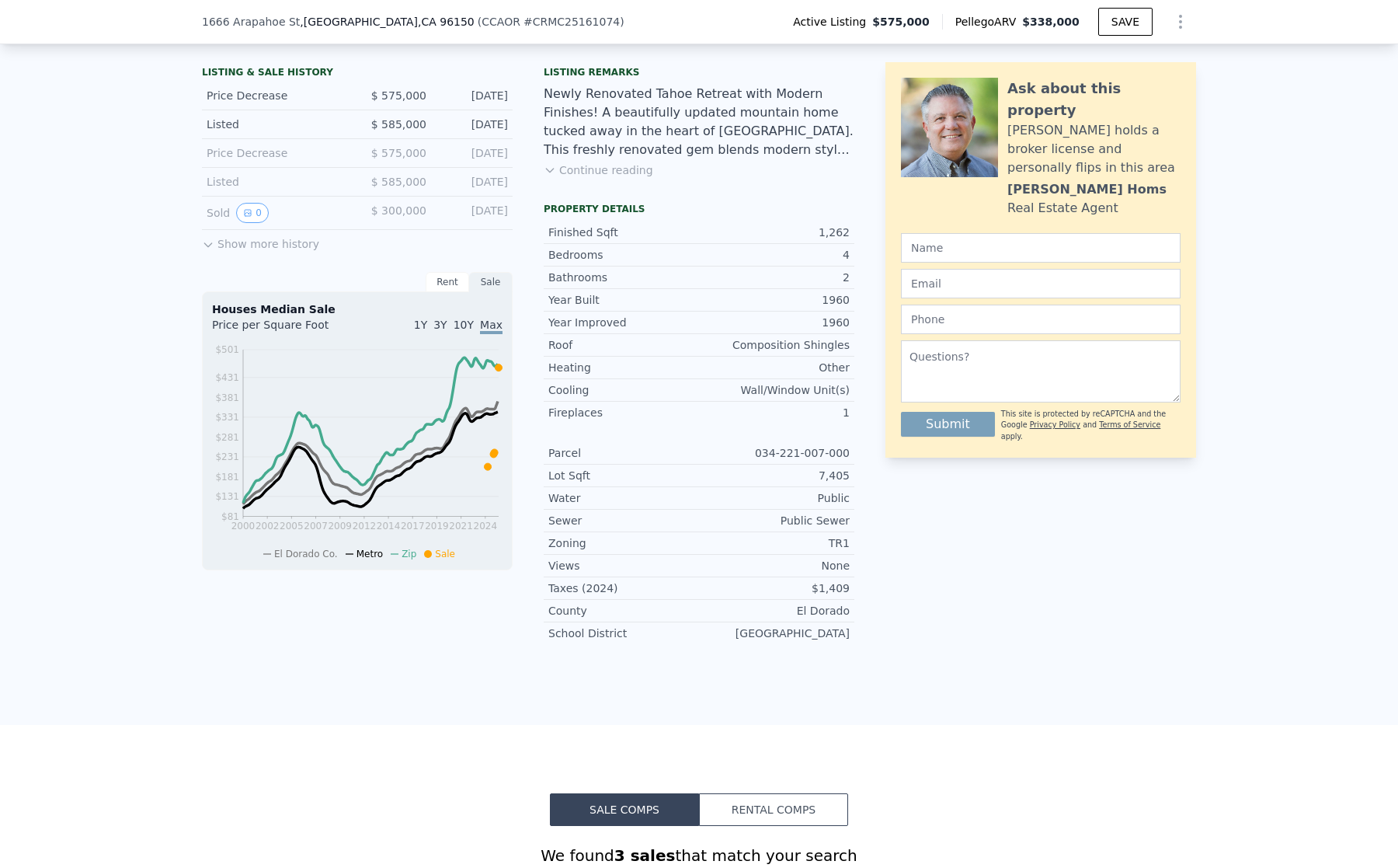
click at [226, 245] on button "Show more history" at bounding box center [261, 240] width 117 height 22
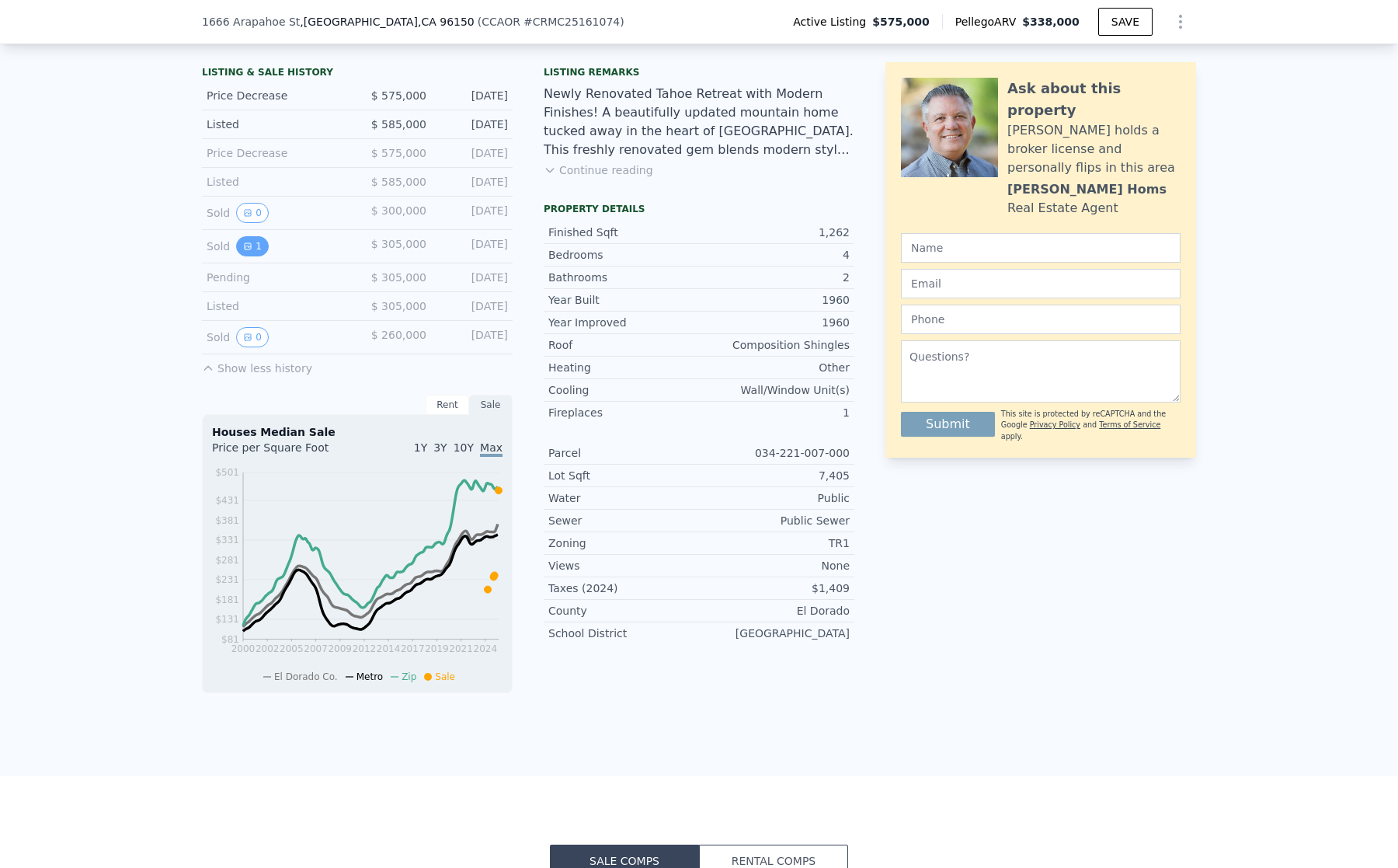
click at [246, 253] on button "1" at bounding box center [252, 246] width 32 height 21
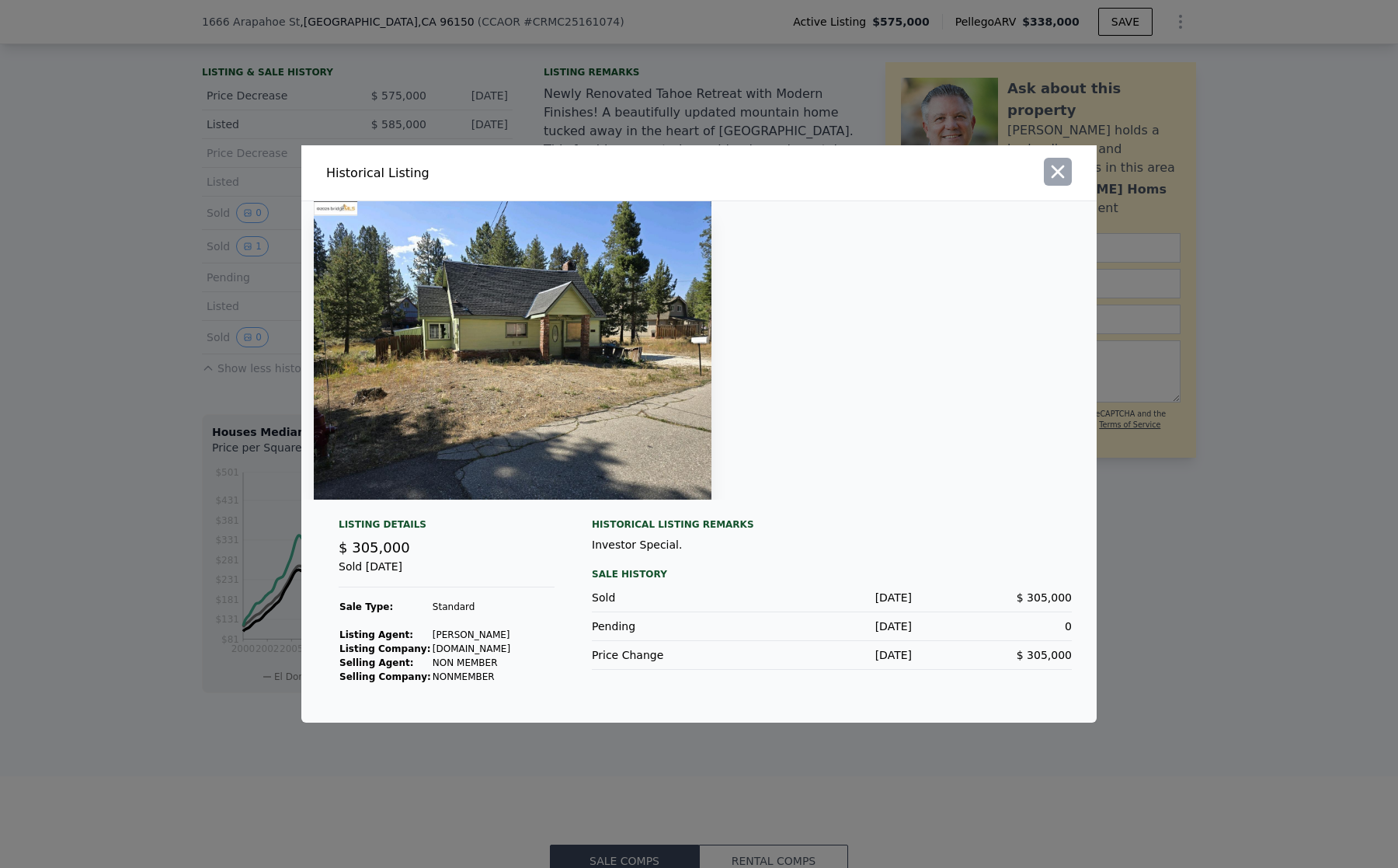
click at [1061, 166] on icon "button" at bounding box center [1058, 172] width 22 height 22
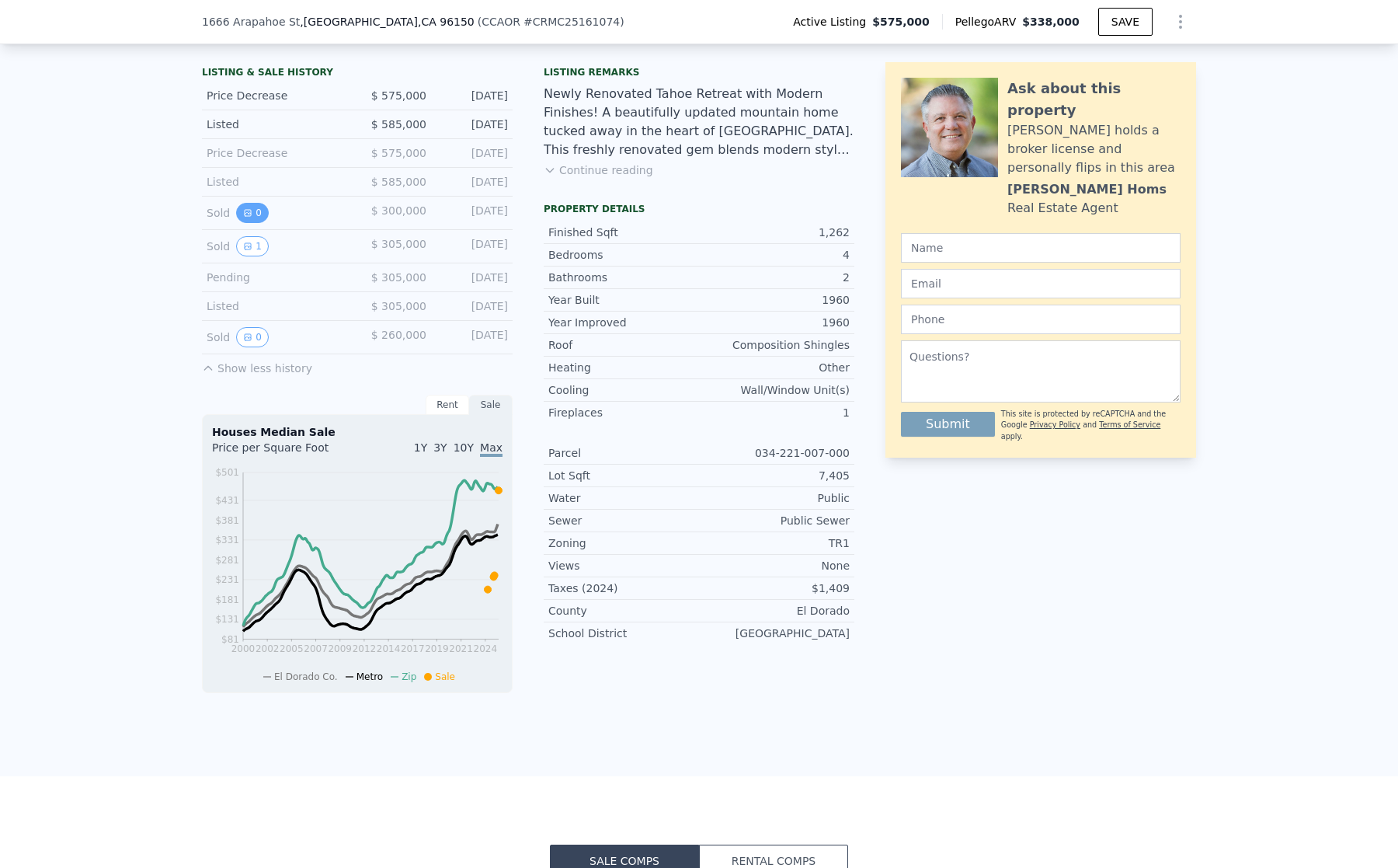
click at [246, 223] on button "0" at bounding box center [252, 212] width 32 height 21
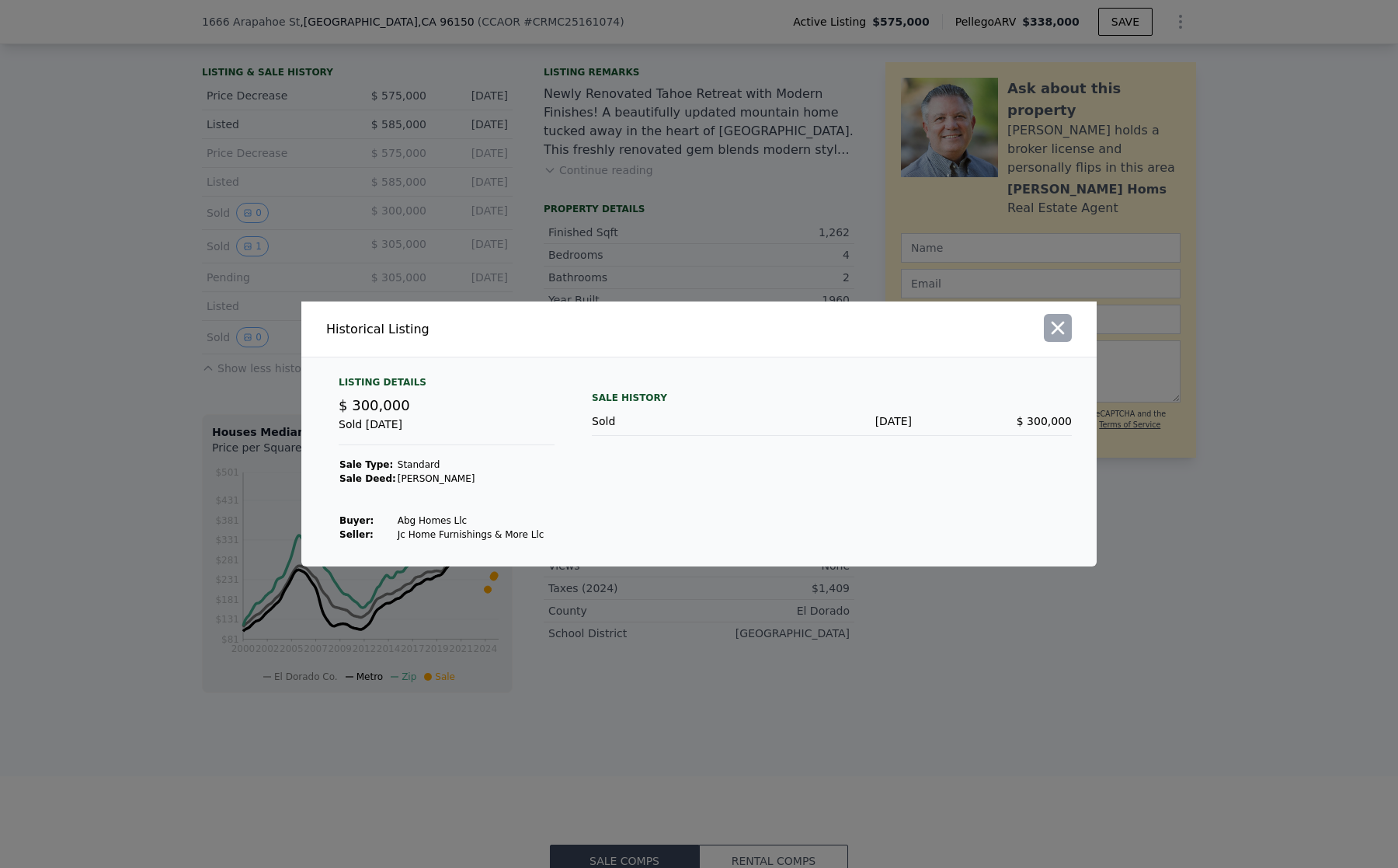
click at [1063, 335] on icon "button" at bounding box center [1058, 327] width 22 height 22
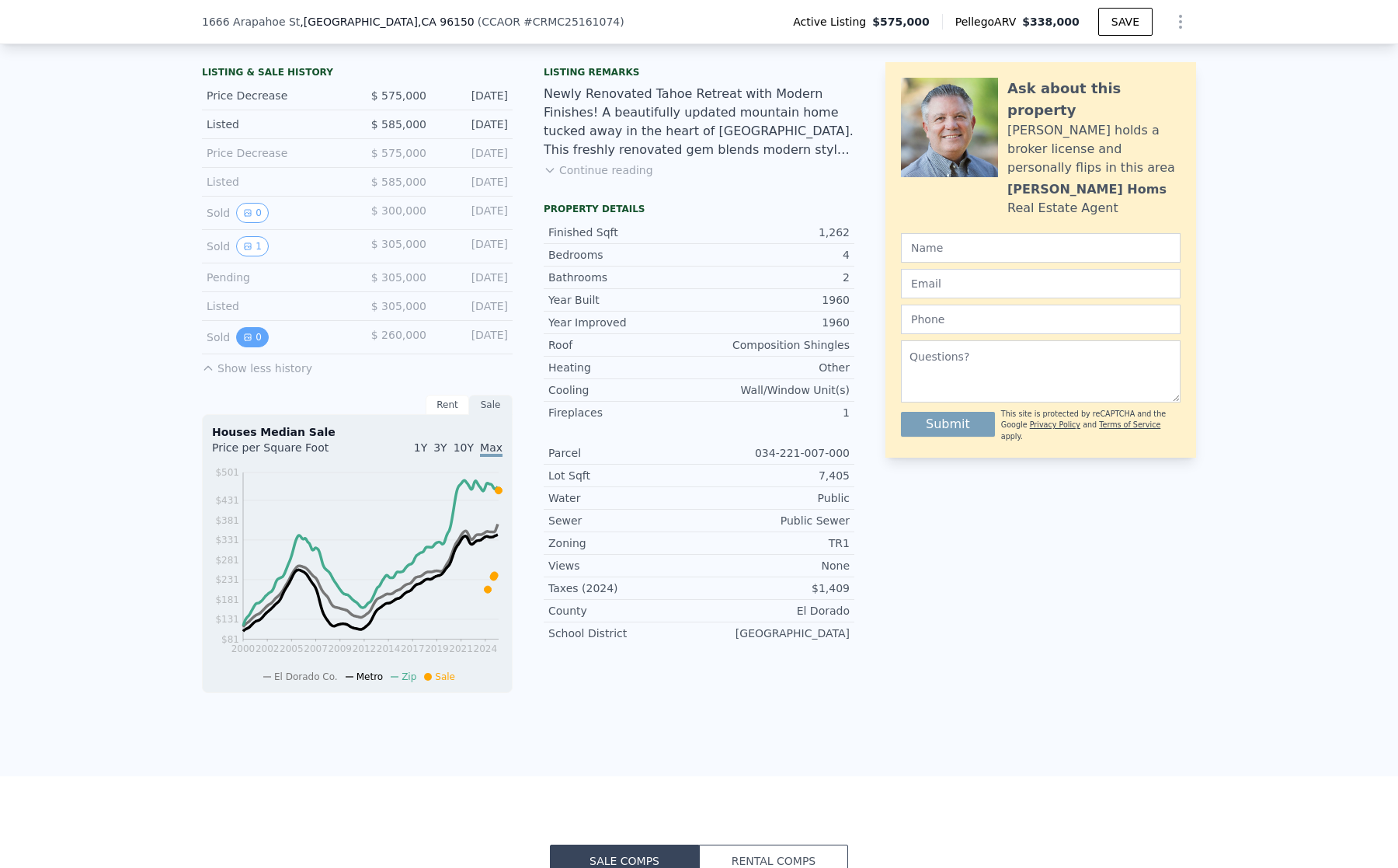
click at [243, 342] on icon "View historical data" at bounding box center [248, 337] width 10 height 10
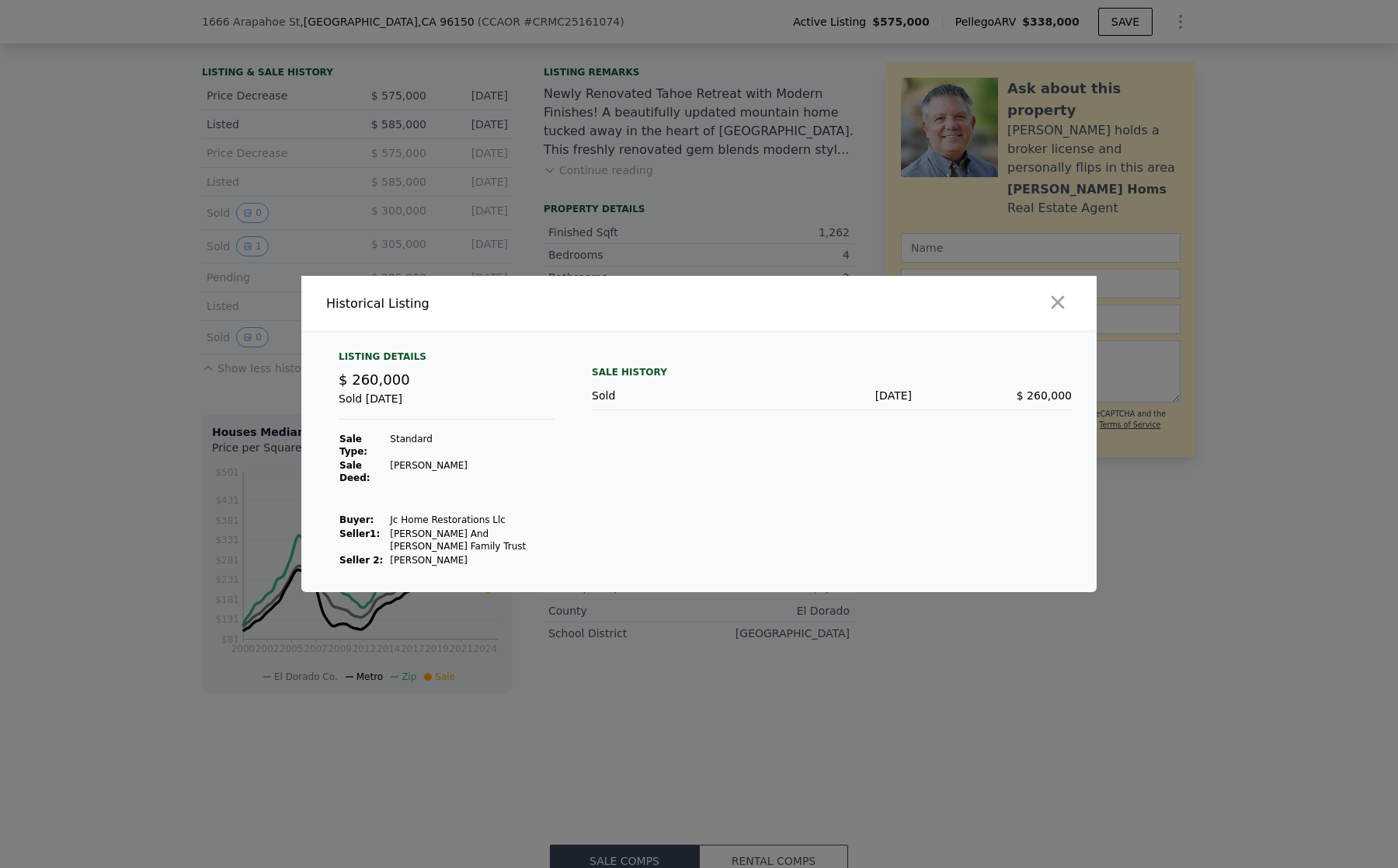
click at [275, 287] on div at bounding box center [699, 434] width 1398 height 868
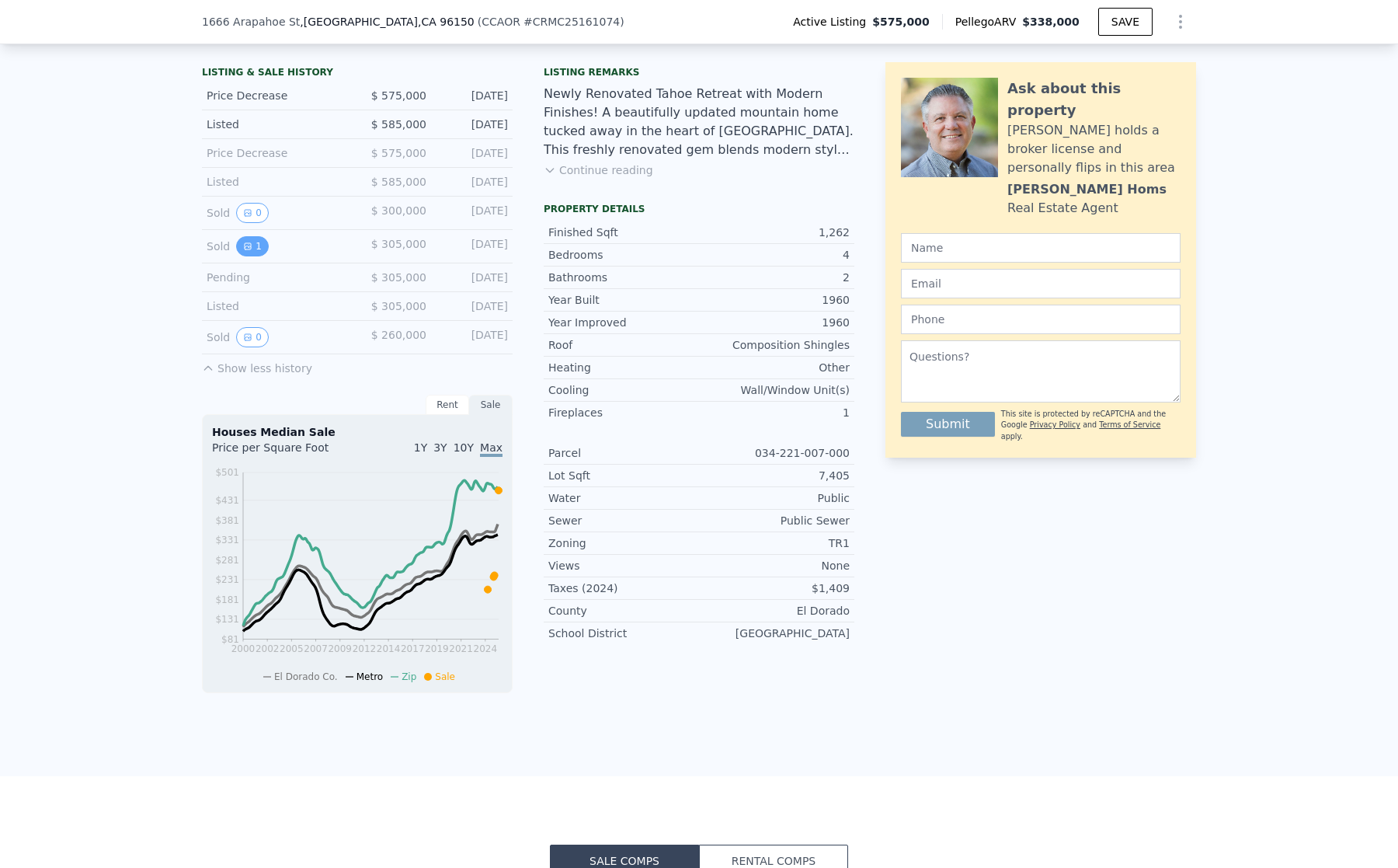
click at [248, 256] on button "1" at bounding box center [252, 246] width 32 height 21
